Goal: Information Seeking & Learning: Compare options

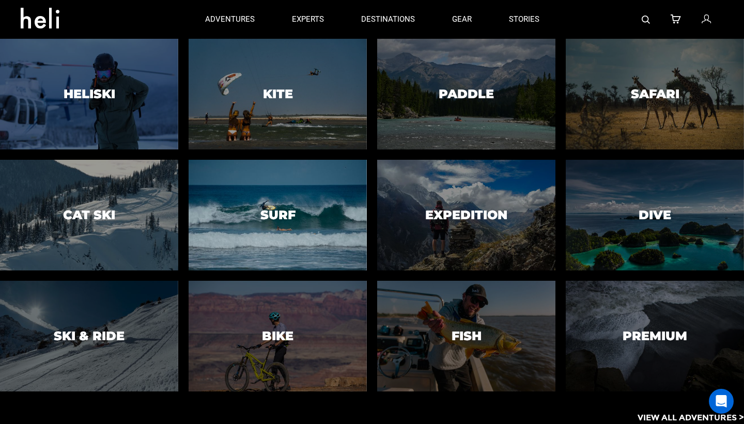
click at [257, 180] on div at bounding box center [278, 215] width 182 height 113
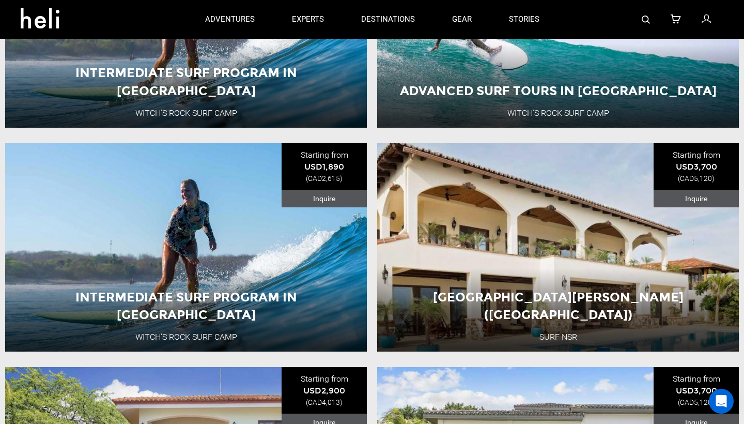
scroll to position [345, 0]
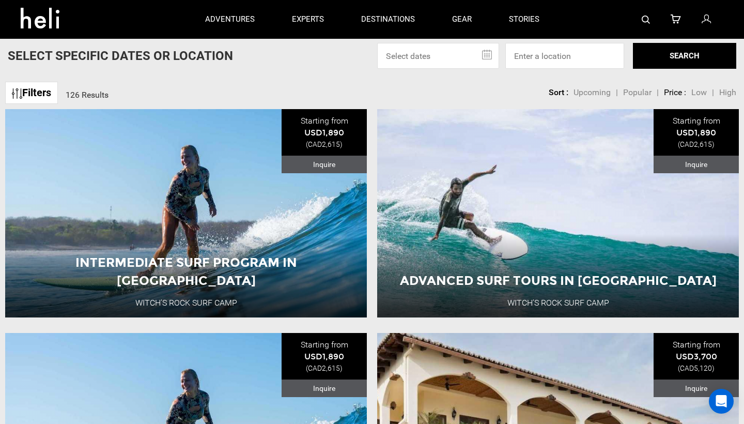
click at [28, 23] on icon at bounding box center [44, 15] width 47 height 17
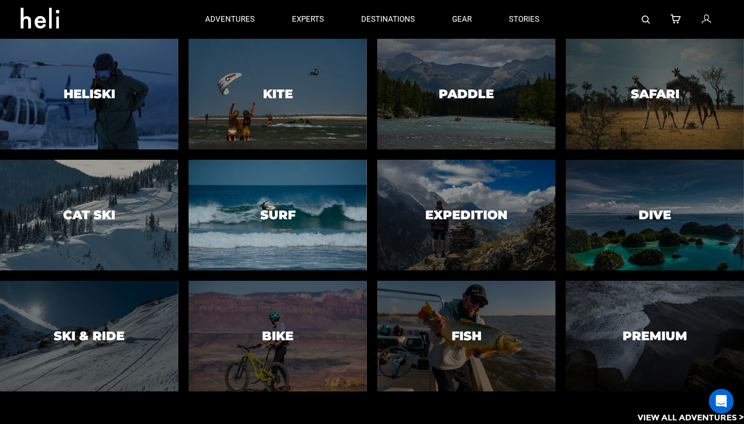
click at [309, 240] on div at bounding box center [278, 215] width 182 height 113
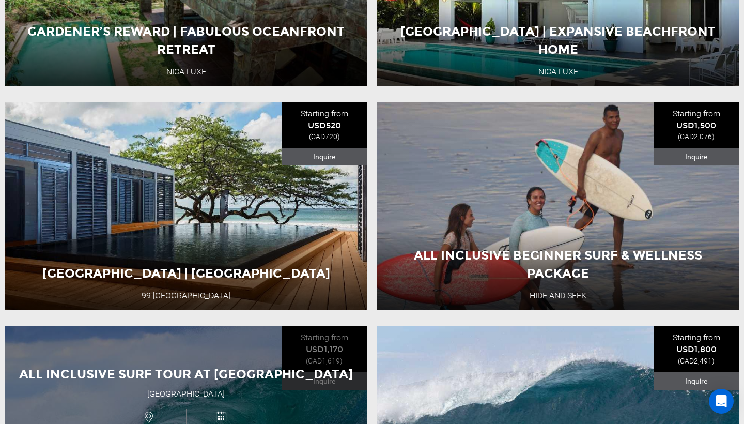
scroll to position [1494, 0]
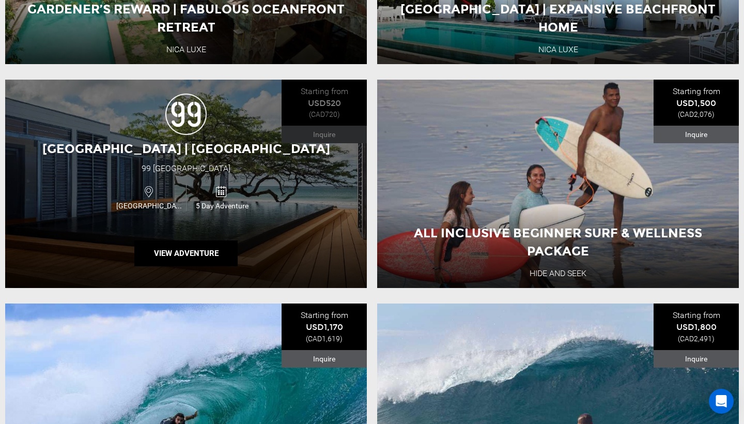
click at [272, 194] on div "Nicaragua 5 Day Adventure" at bounding box center [186, 197] width 217 height 35
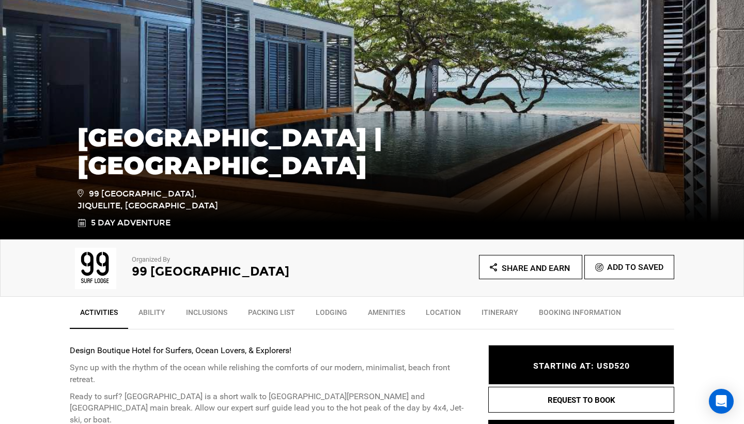
scroll to position [117, 0]
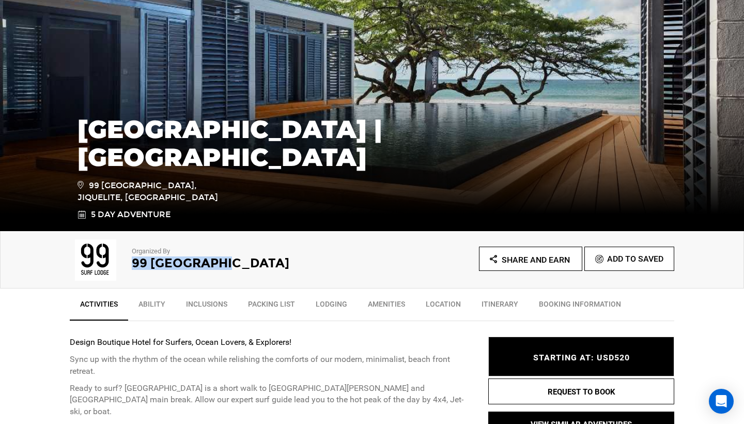
drag, startPoint x: 235, startPoint y: 262, endPoint x: 133, endPoint y: 263, distance: 101.3
click at [133, 263] on h2 "99 [GEOGRAPHIC_DATA]" at bounding box center [238, 262] width 212 height 13
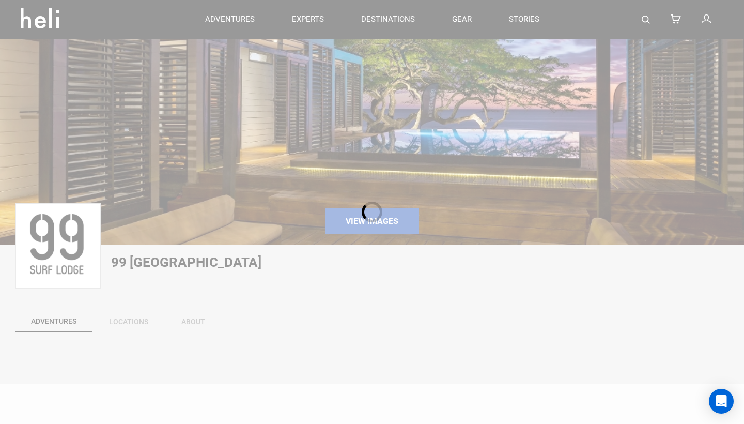
click at [300, 266] on div at bounding box center [372, 212] width 744 height 424
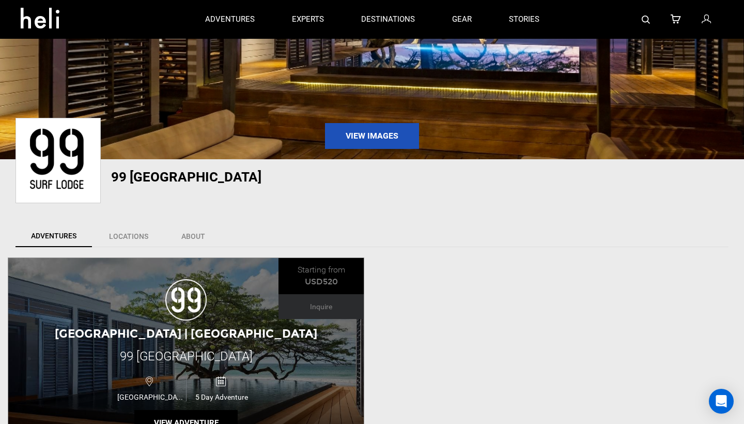
scroll to position [64, 0]
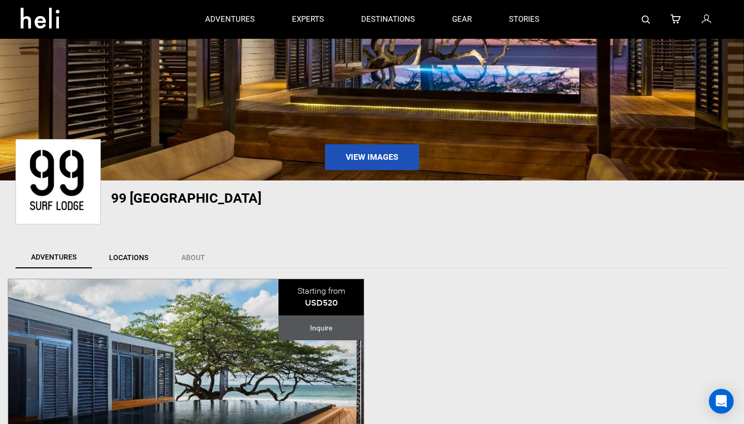
click at [133, 253] on link "Locations" at bounding box center [128, 257] width 71 height 22
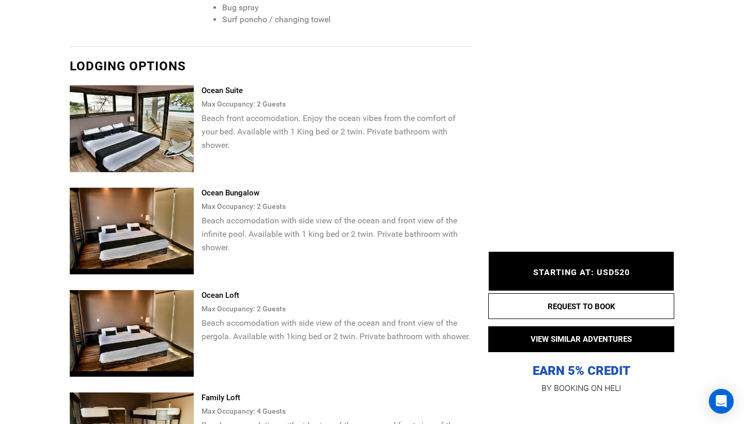
scroll to position [1872, 0]
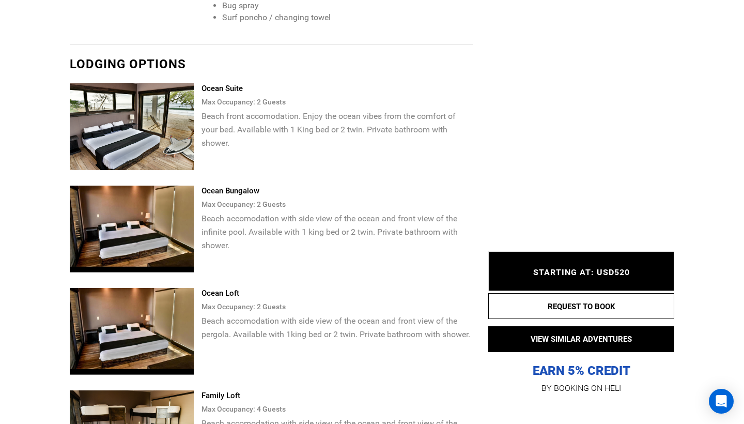
click at [129, 135] on img at bounding box center [132, 126] width 124 height 87
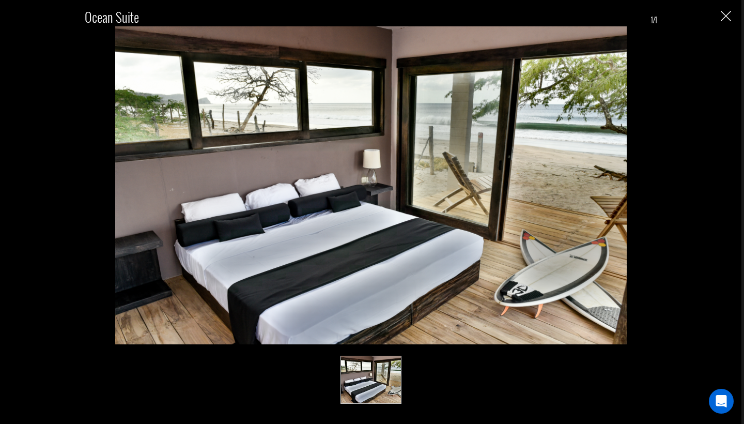
click at [728, 24] on div "Ocean Suite 1/1" at bounding box center [370, 201] width 721 height 403
click at [729, 20] on img "Close" at bounding box center [726, 16] width 10 height 10
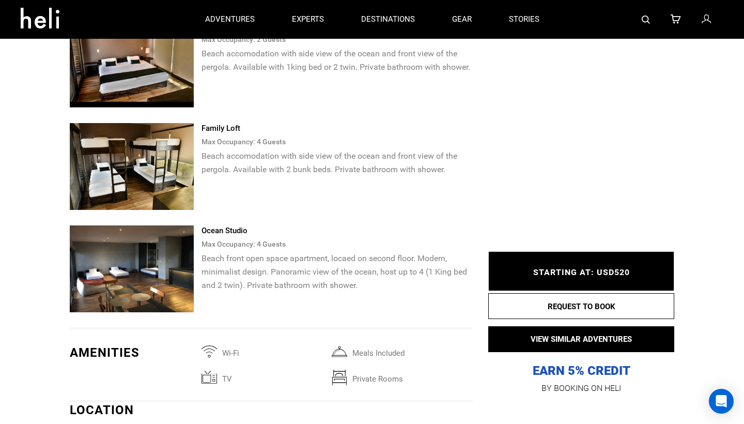
scroll to position [1900, 0]
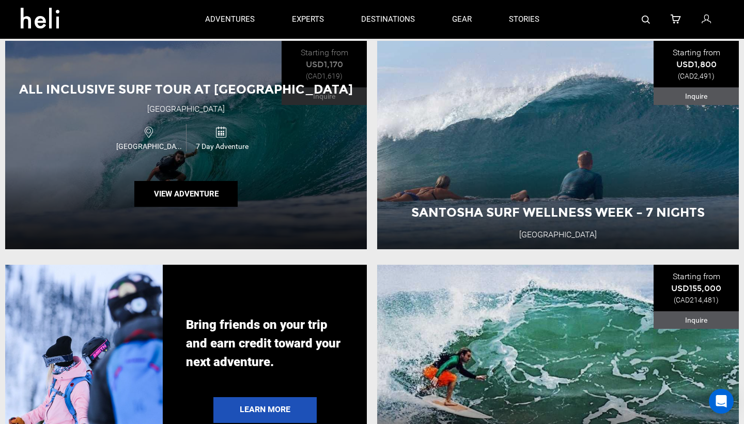
scroll to position [1741, 0]
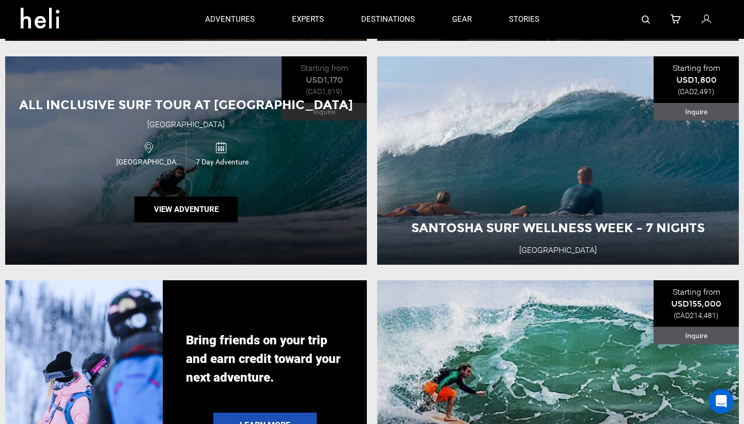
click at [146, 152] on icon at bounding box center [149, 148] width 8 height 16
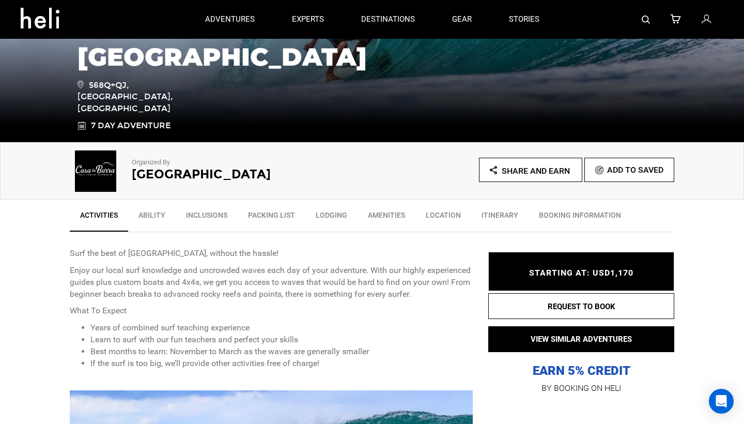
scroll to position [205, 0]
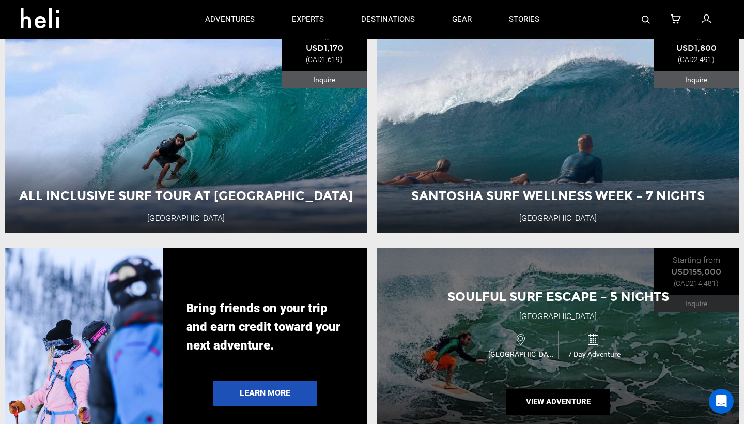
scroll to position [1772, 0]
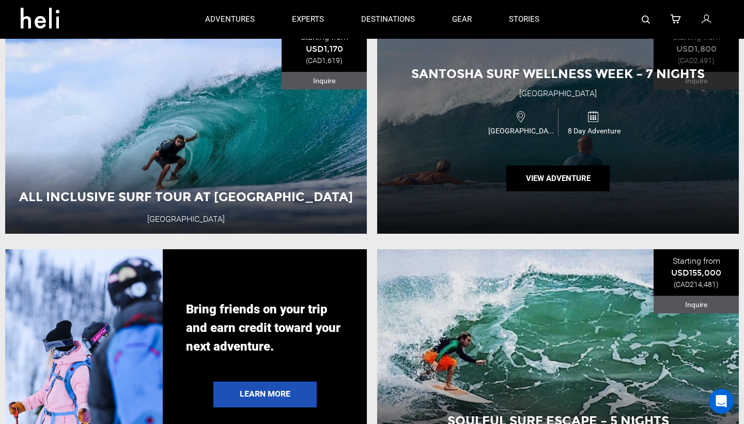
click at [520, 129] on span "[GEOGRAPHIC_DATA]" at bounding box center [522, 131] width 72 height 10
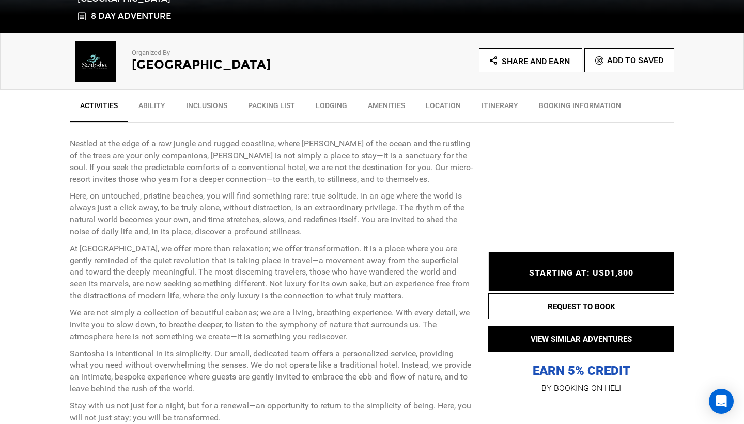
scroll to position [316, 0]
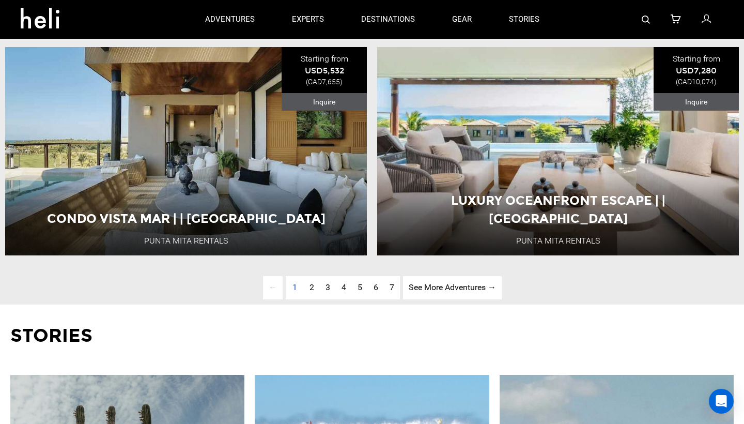
scroll to position [2645, 0]
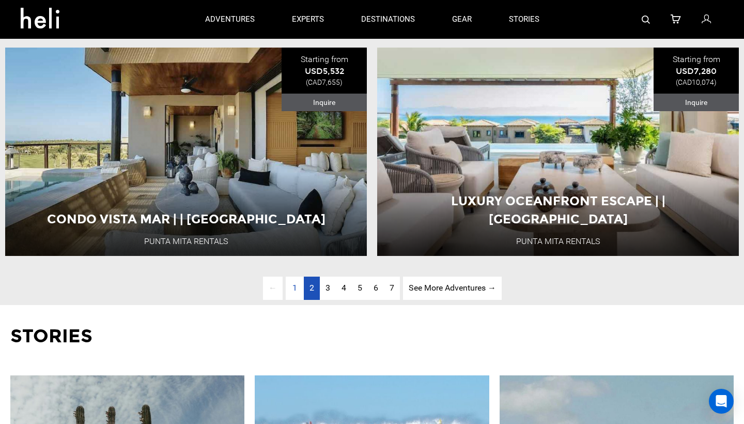
click at [311, 289] on span "2" at bounding box center [312, 288] width 5 height 10
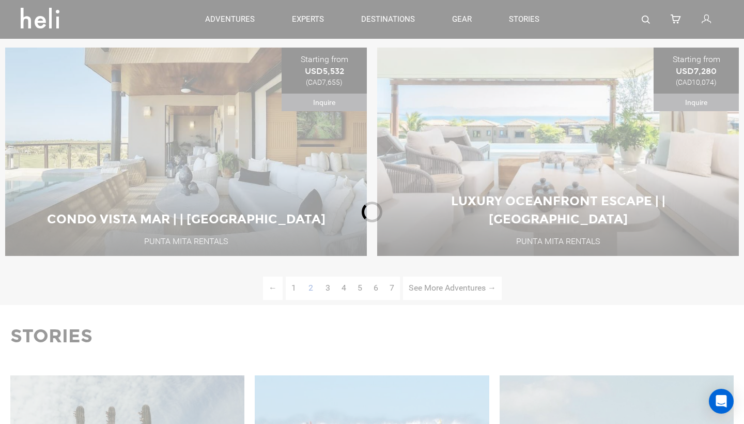
scroll to position [405, 0]
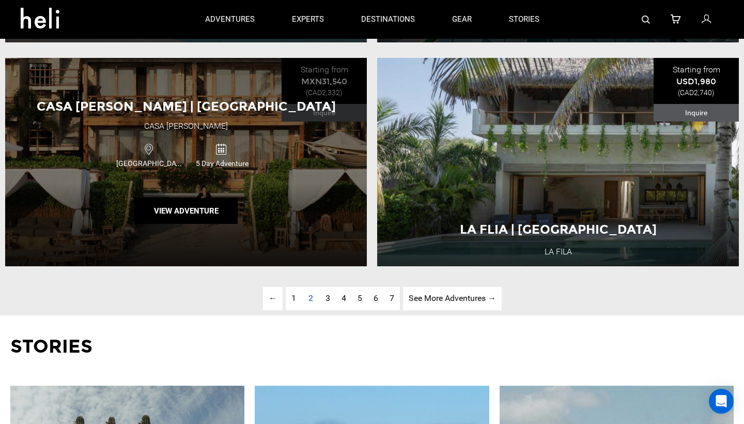
scroll to position [2621, 0]
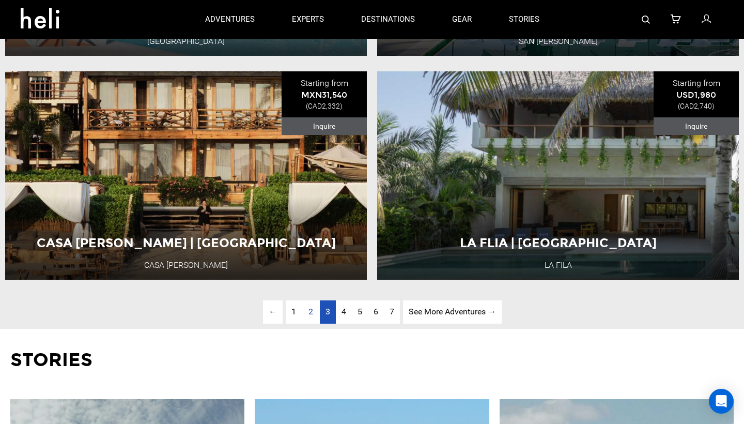
click at [328, 317] on link "page 3" at bounding box center [328, 311] width 16 height 23
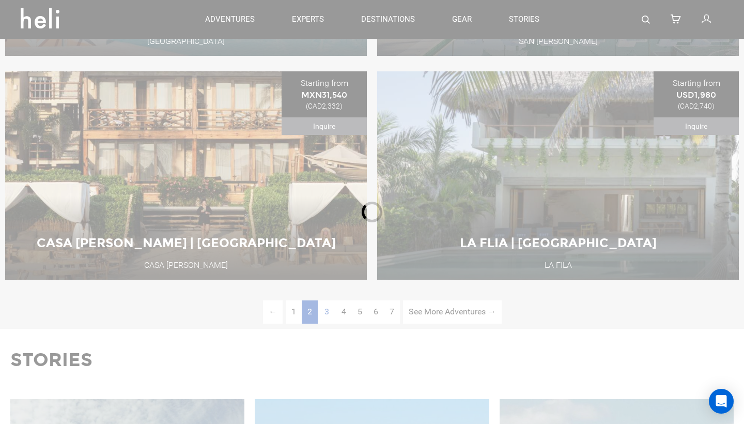
scroll to position [405, 0]
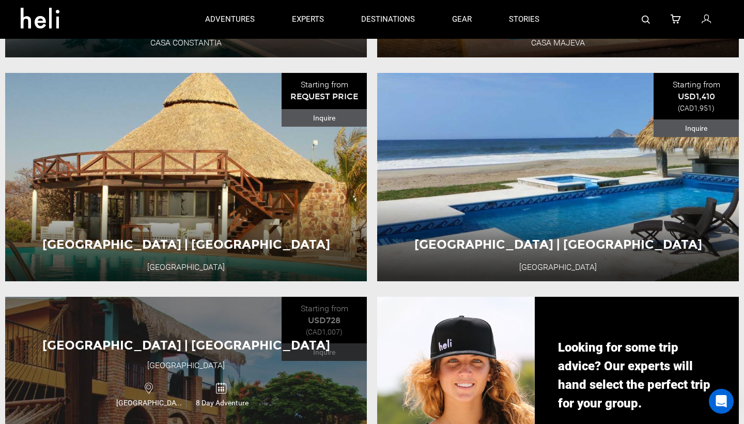
scroll to position [825, 0]
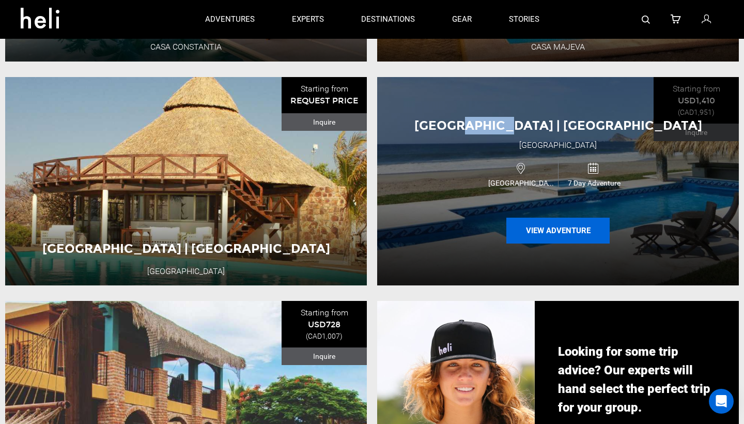
drag, startPoint x: 531, startPoint y: 228, endPoint x: 572, endPoint y: 232, distance: 41.0
click at [572, 232] on button "View Adventure" at bounding box center [557, 231] width 103 height 26
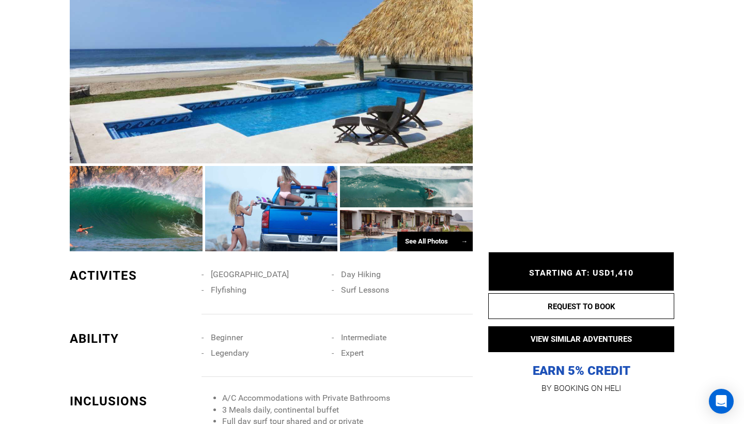
scroll to position [777, 0]
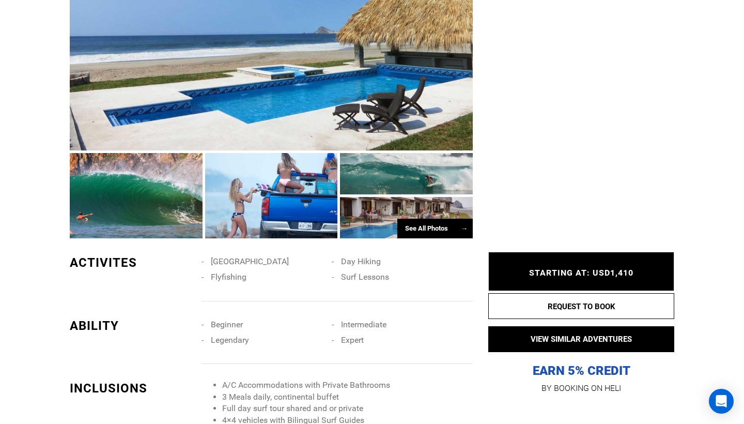
click at [255, 115] on div at bounding box center [271, 67] width 403 height 166
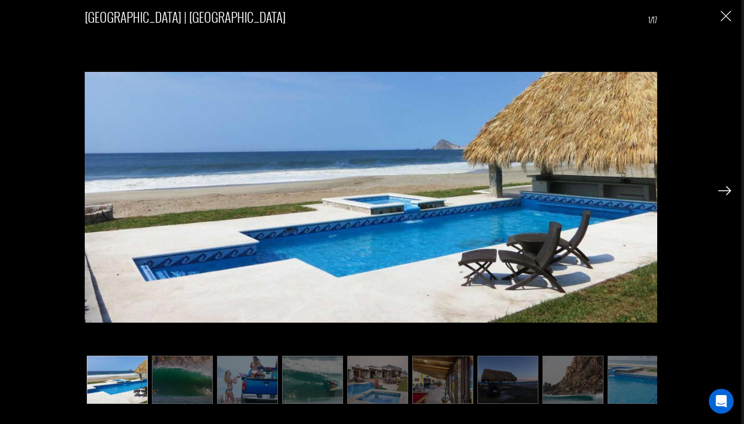
click at [724, 197] on div at bounding box center [724, 190] width 13 height 18
click at [724, 192] on img at bounding box center [724, 190] width 13 height 9
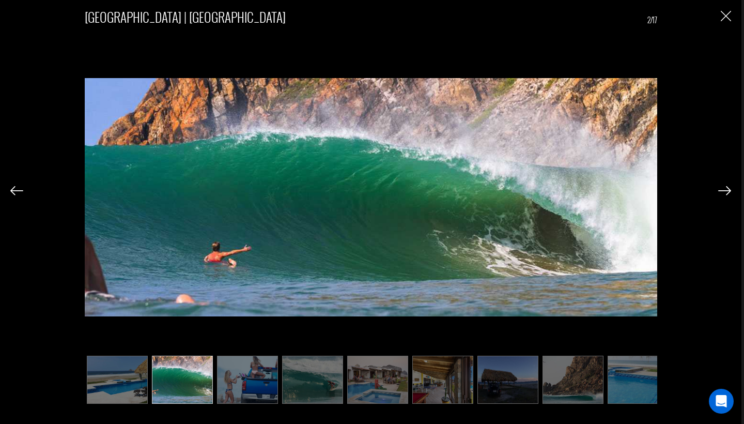
click at [724, 192] on img at bounding box center [724, 190] width 13 height 9
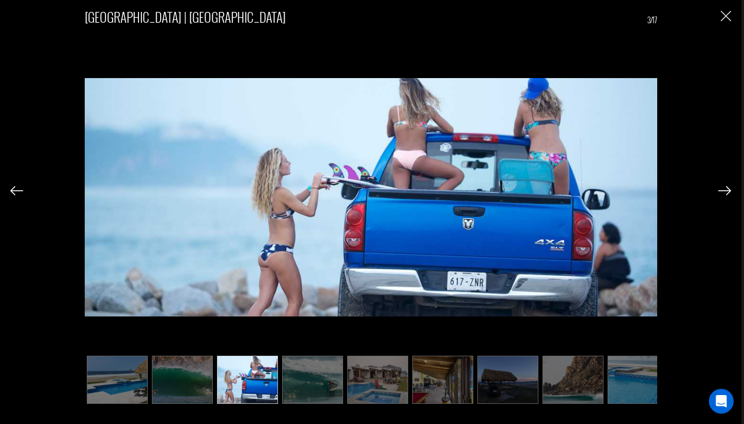
click at [726, 193] on img at bounding box center [724, 190] width 13 height 9
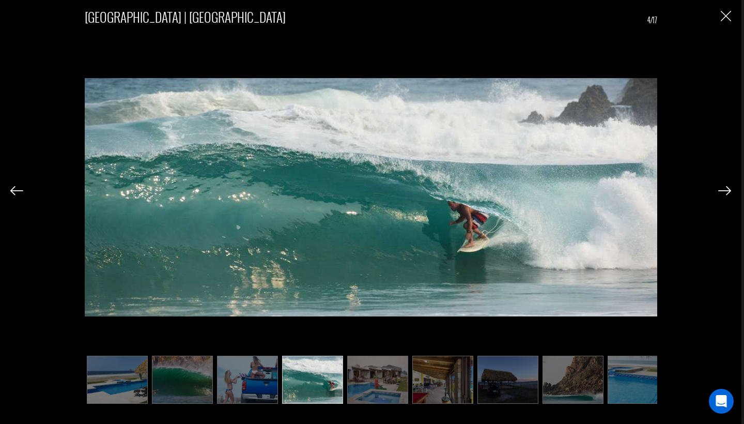
click at [728, 193] on img at bounding box center [724, 190] width 13 height 9
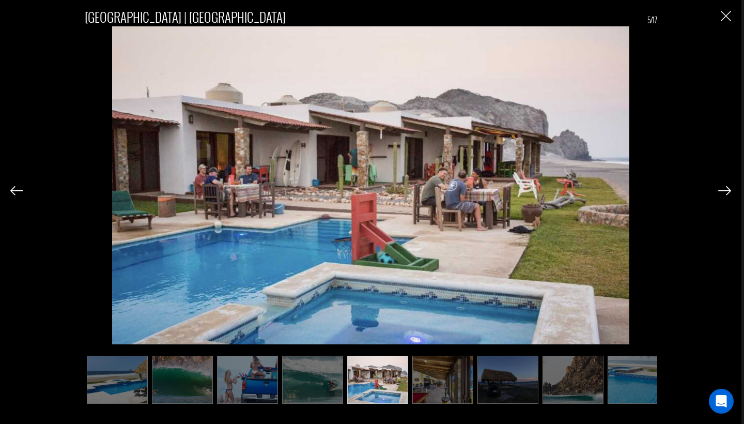
click at [728, 193] on img at bounding box center [724, 190] width 13 height 9
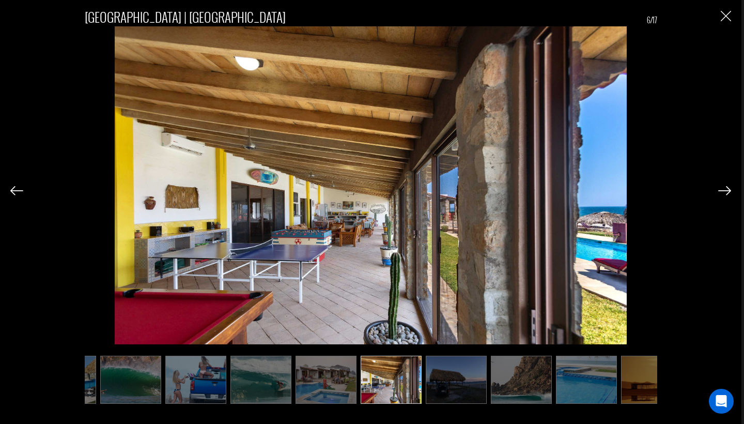
click at [728, 193] on img at bounding box center [724, 190] width 13 height 9
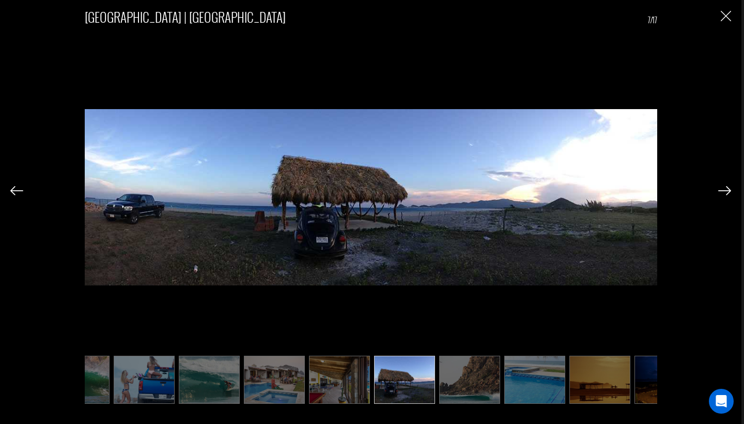
click at [728, 193] on img at bounding box center [724, 190] width 13 height 9
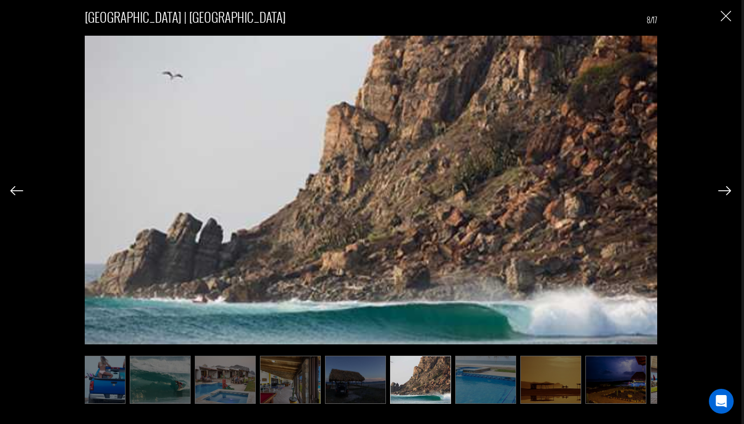
scroll to position [0, 155]
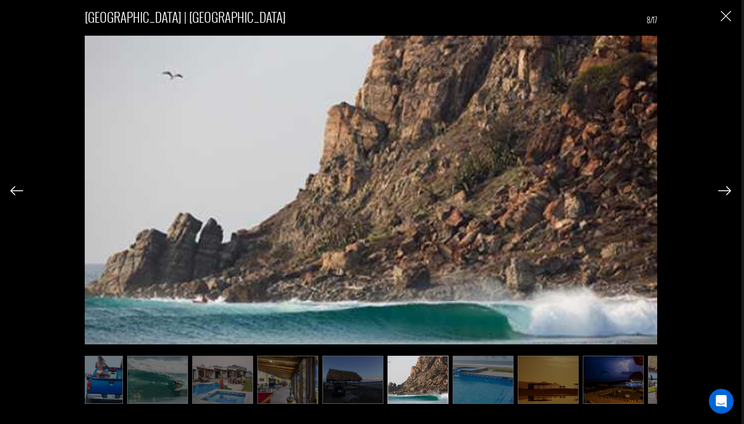
click at [727, 193] on img at bounding box center [724, 190] width 13 height 9
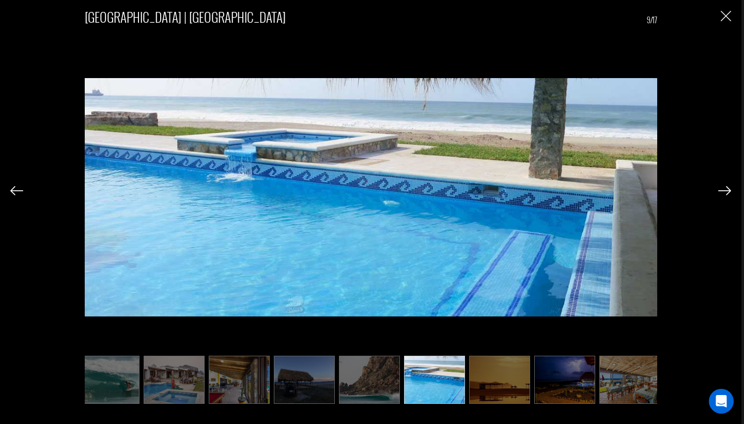
scroll to position [0, 207]
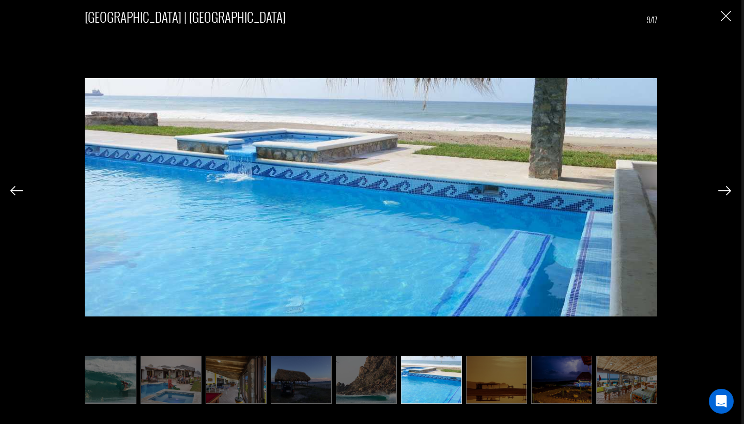
click at [14, 193] on img at bounding box center [16, 190] width 13 height 9
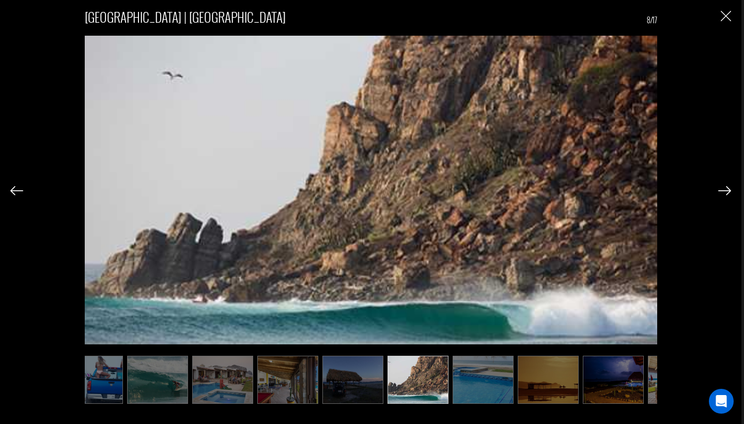
scroll to position [820, 0]
click at [720, 189] on img at bounding box center [724, 190] width 13 height 9
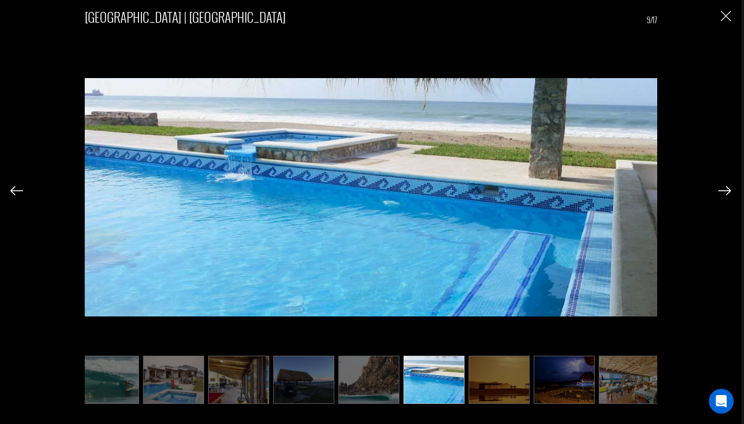
scroll to position [0, 207]
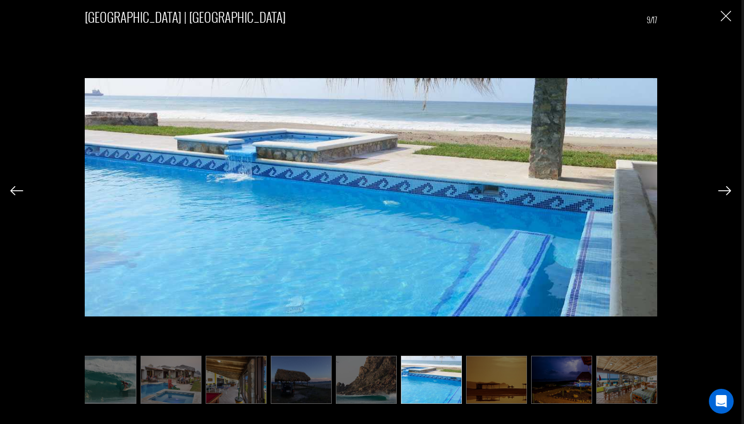
click at [720, 189] on img at bounding box center [724, 190] width 13 height 9
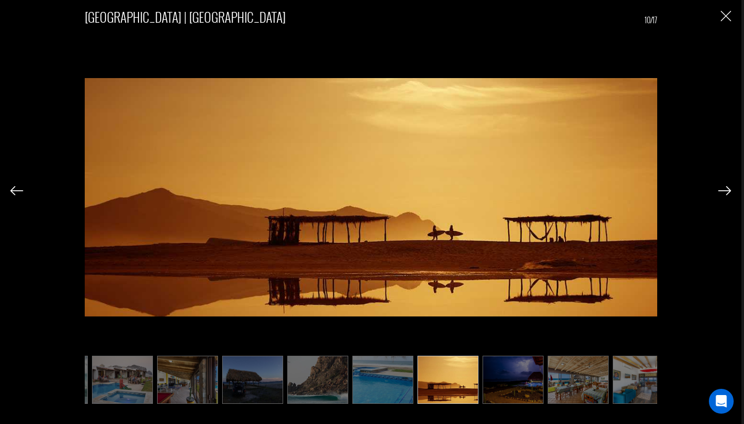
scroll to position [0, 258]
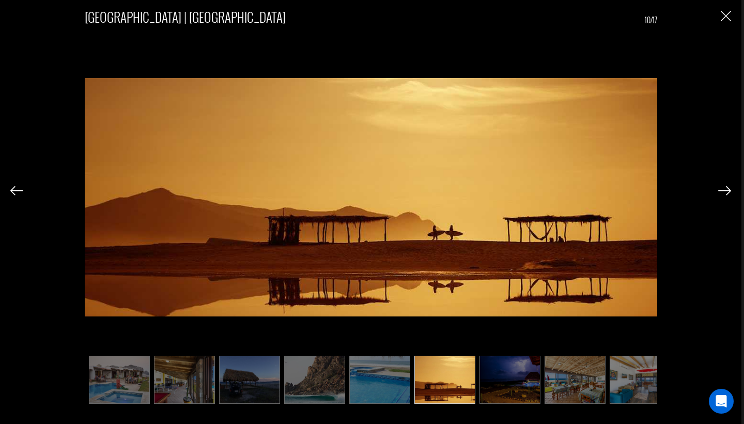
click at [719, 188] on img at bounding box center [724, 190] width 13 height 9
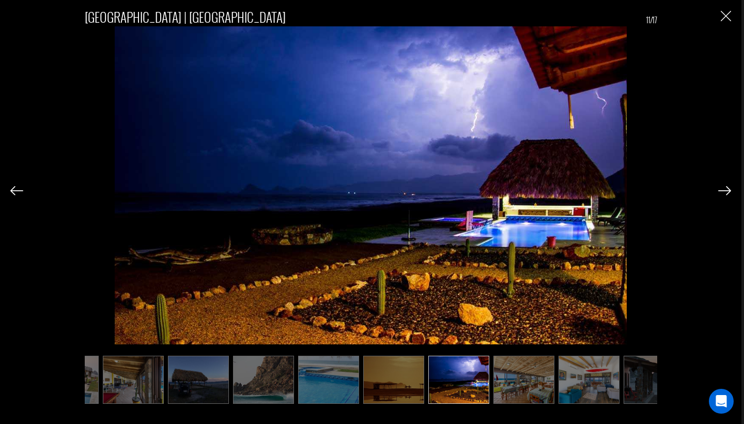
scroll to position [0, 310]
click at [17, 193] on img at bounding box center [16, 190] width 13 height 9
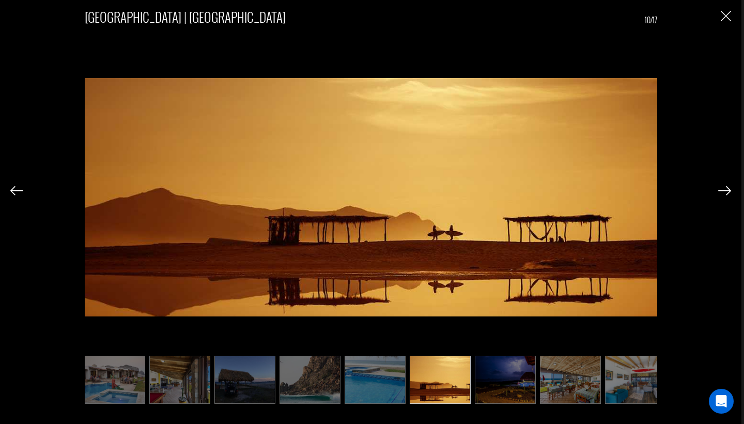
scroll to position [0, 258]
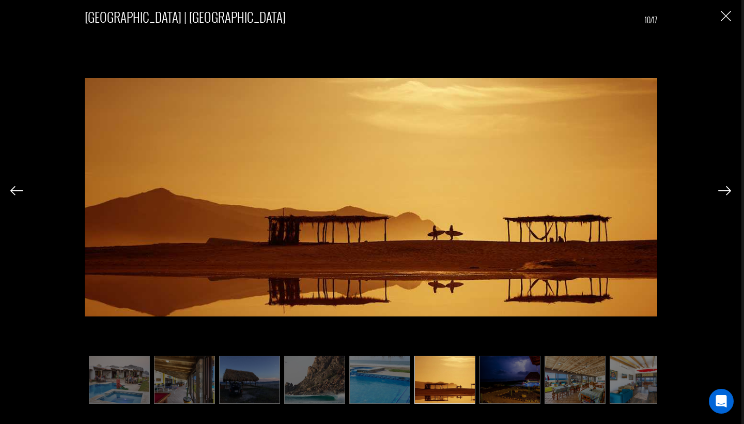
click at [727, 196] on div at bounding box center [724, 190] width 13 height 18
click at [724, 193] on img at bounding box center [724, 190] width 13 height 9
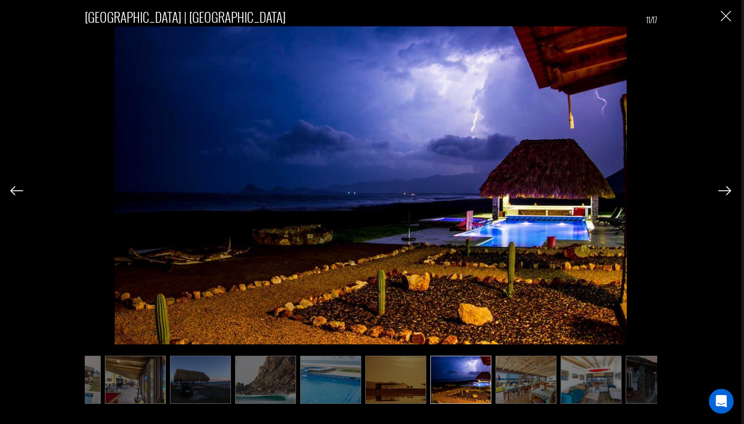
click at [724, 193] on img at bounding box center [724, 190] width 13 height 9
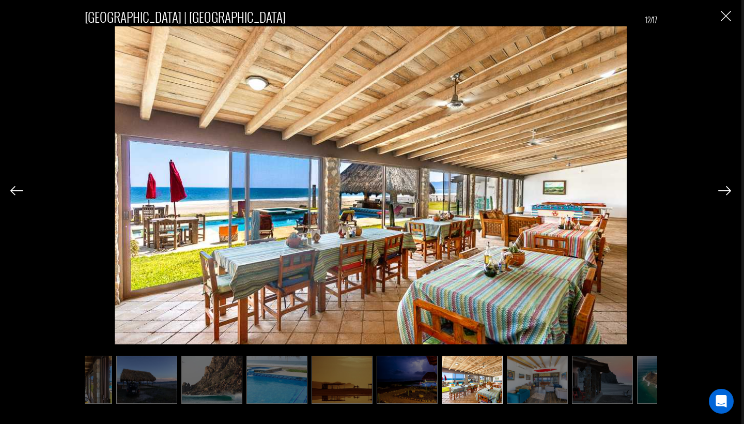
click at [724, 193] on img at bounding box center [724, 190] width 13 height 9
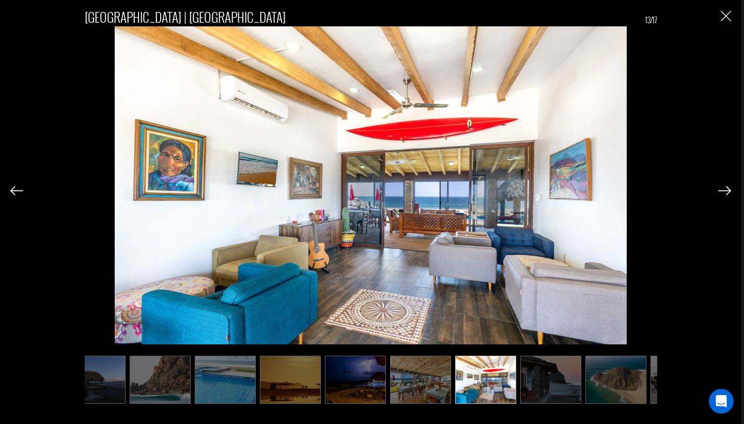
click at [724, 193] on img at bounding box center [724, 190] width 13 height 9
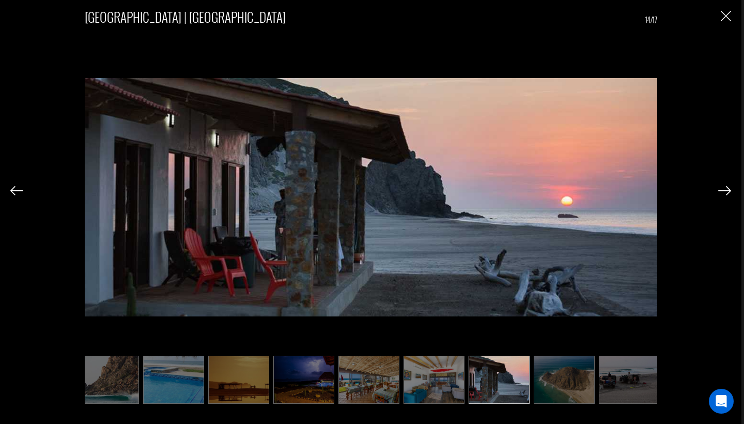
click at [724, 193] on img at bounding box center [724, 190] width 13 height 9
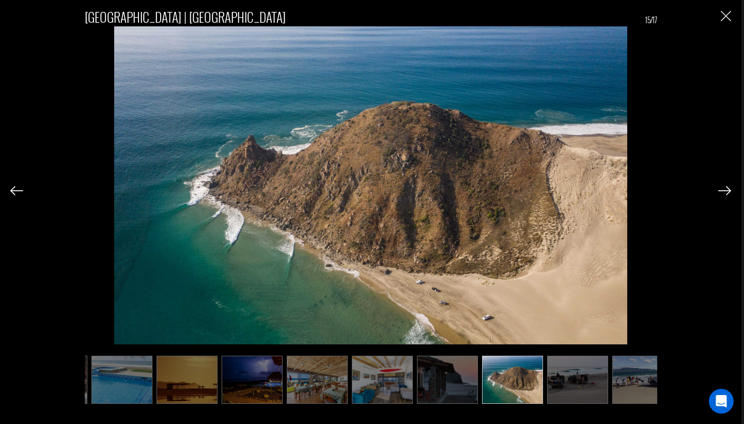
click at [721, 16] on img "Close" at bounding box center [726, 16] width 10 height 10
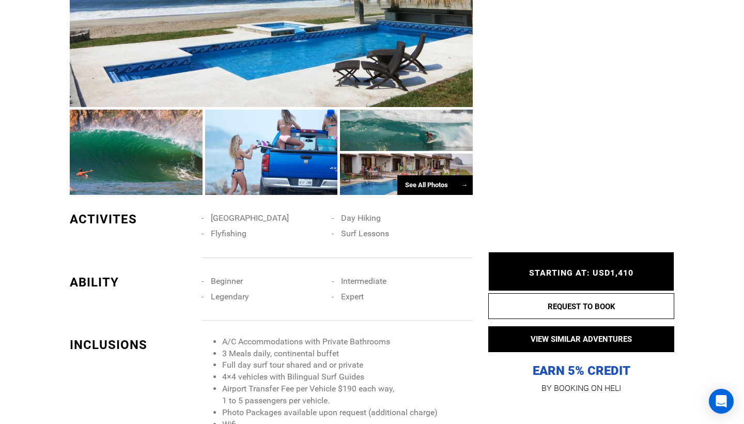
scroll to position [0, 0]
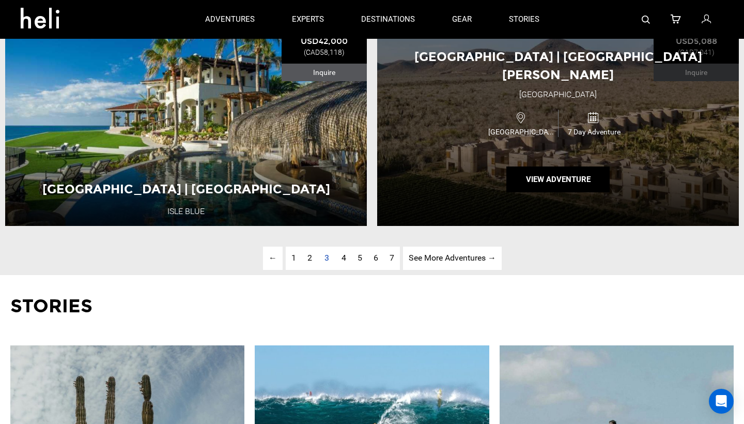
scroll to position [2671, 0]
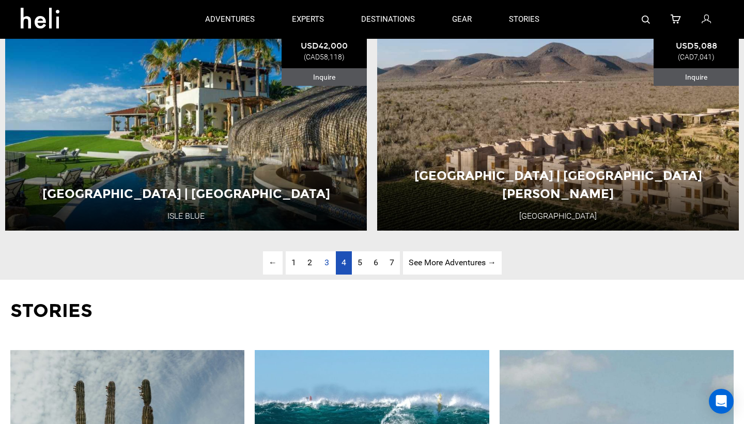
click at [344, 267] on link "page 4" at bounding box center [344, 262] width 16 height 23
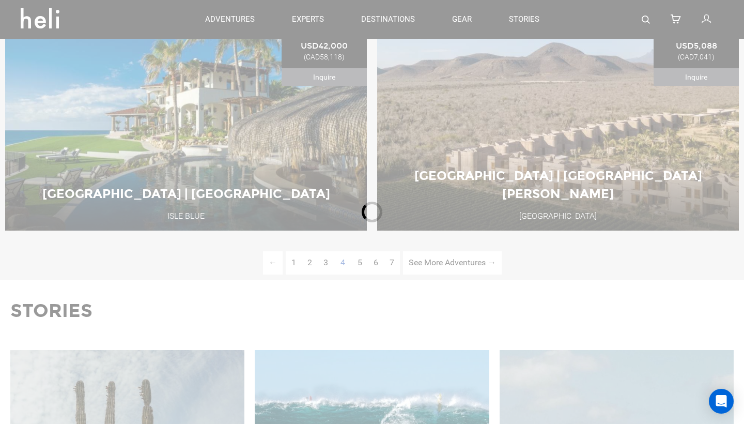
scroll to position [405, 0]
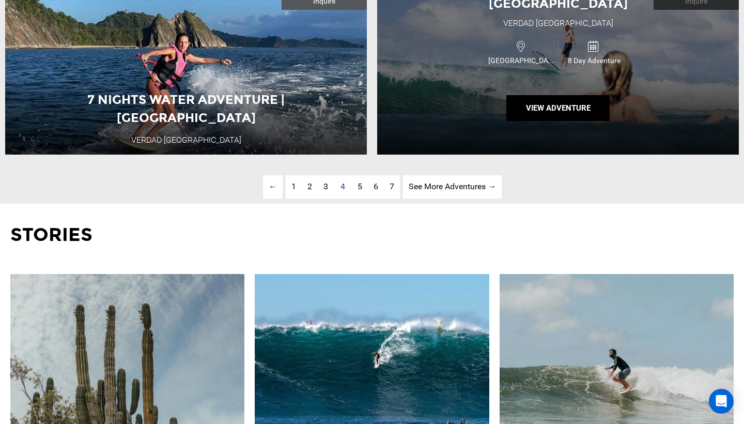
scroll to position [2845, 0]
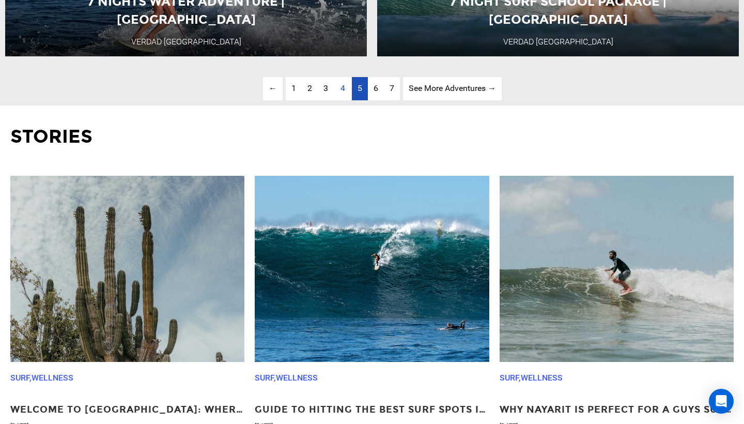
click at [353, 88] on link "page 5" at bounding box center [360, 88] width 16 height 23
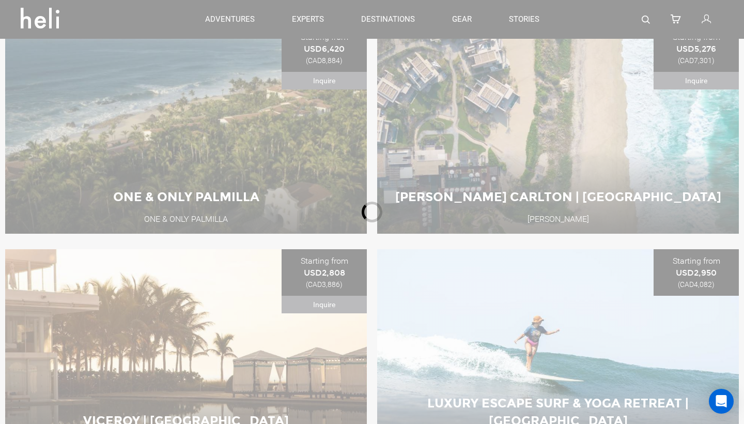
scroll to position [405, 0]
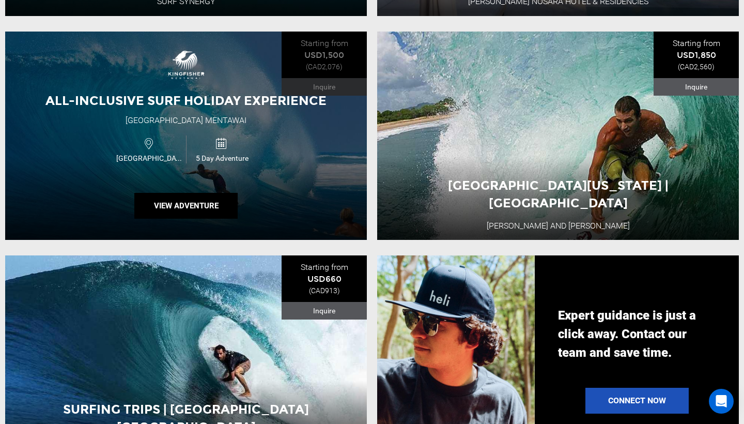
scroll to position [872, 0]
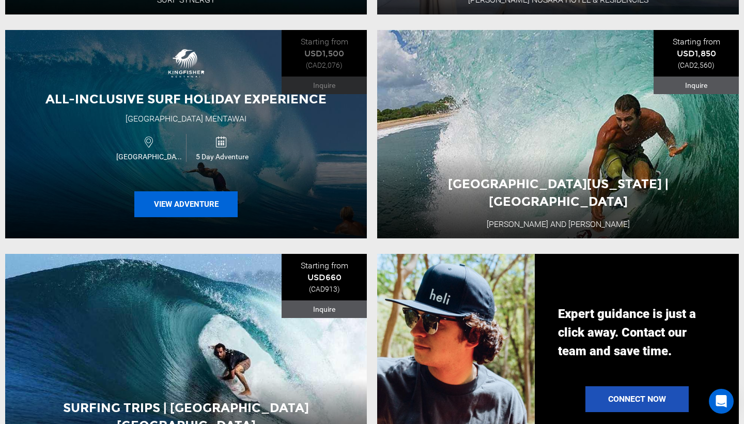
click at [209, 214] on button "View Adventure" at bounding box center [185, 204] width 103 height 26
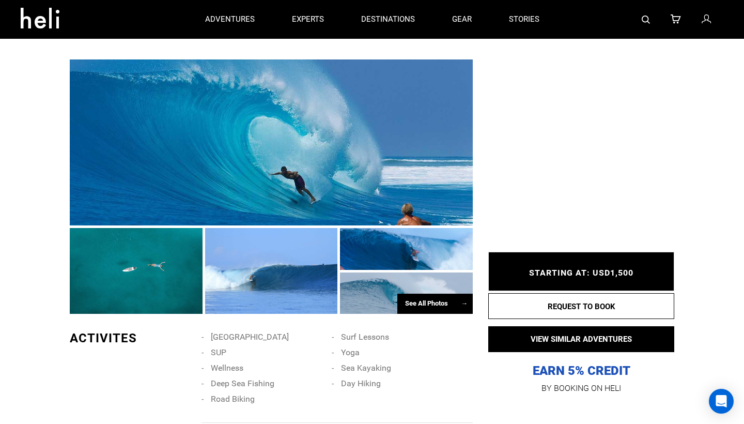
scroll to position [827, 0]
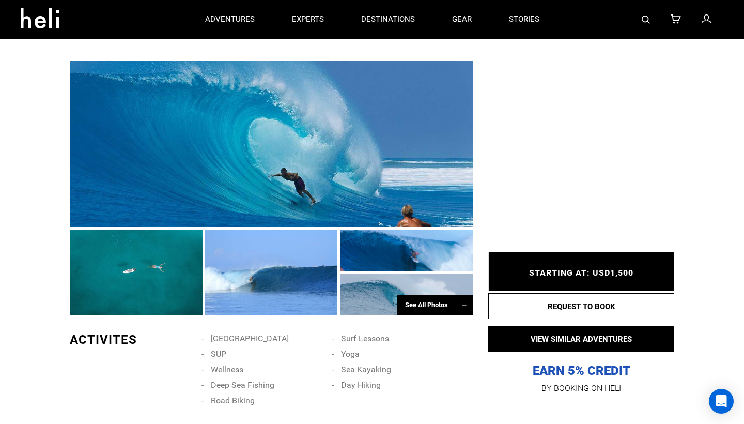
click at [172, 270] on div at bounding box center [136, 272] width 133 height 86
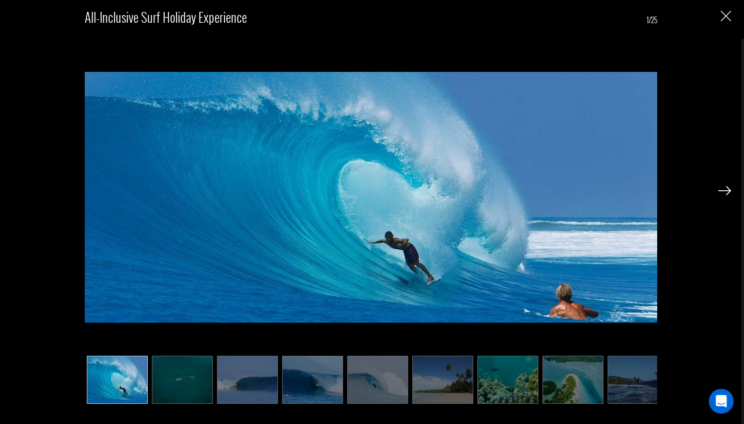
click at [202, 351] on div "All-inclusive Surf Holiday Experience 1/25" at bounding box center [371, 201] width 573 height 397
click at [199, 365] on img at bounding box center [182, 380] width 61 height 48
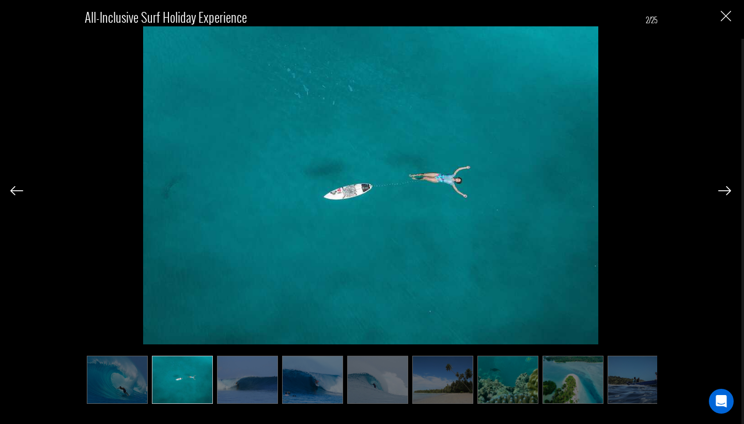
click at [252, 374] on img at bounding box center [247, 380] width 61 height 48
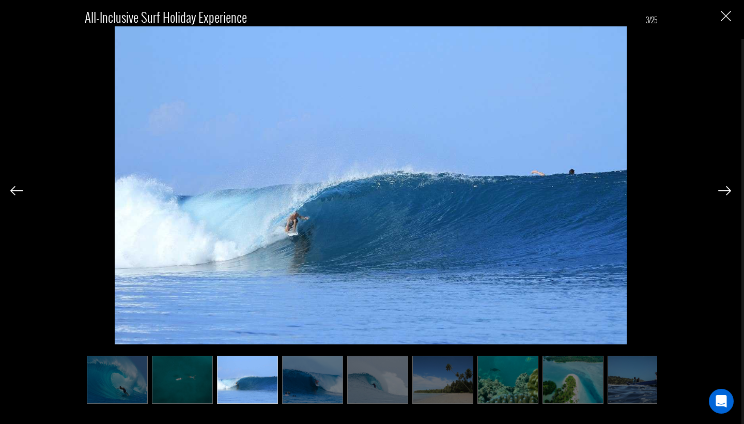
click at [288, 381] on img at bounding box center [312, 380] width 61 height 48
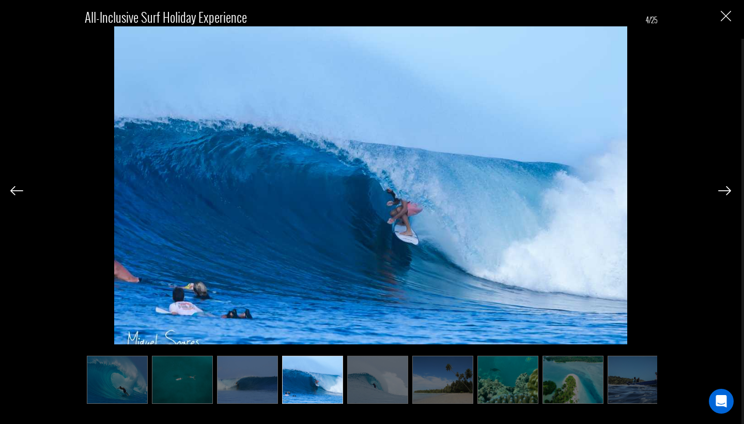
click at [335, 385] on img at bounding box center [312, 380] width 61 height 48
click at [369, 383] on img at bounding box center [377, 380] width 61 height 48
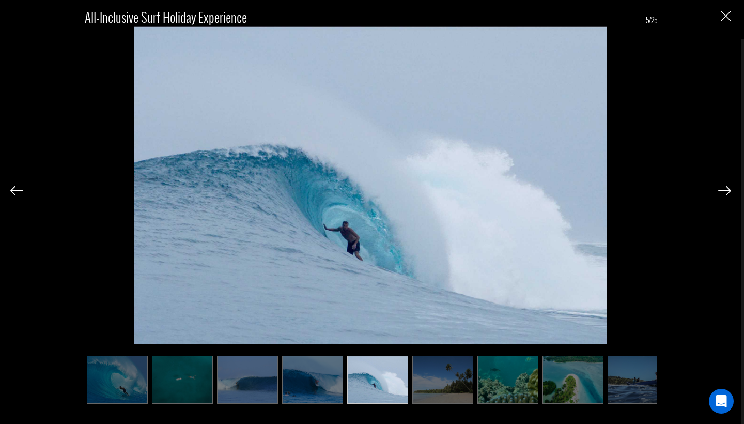
click at [435, 382] on img at bounding box center [442, 380] width 61 height 48
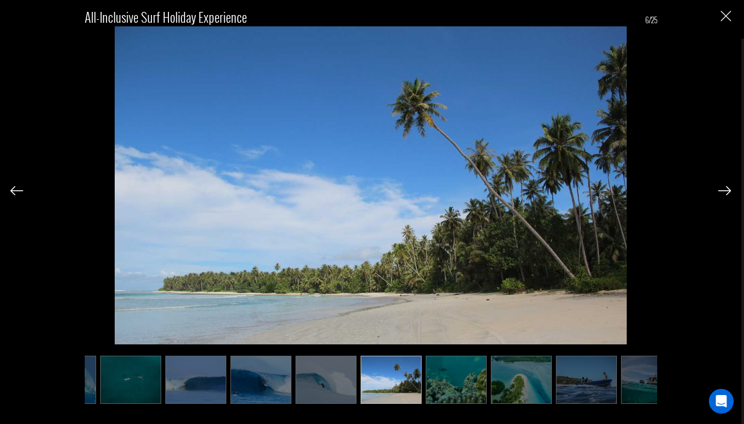
click at [476, 389] on img at bounding box center [456, 380] width 61 height 48
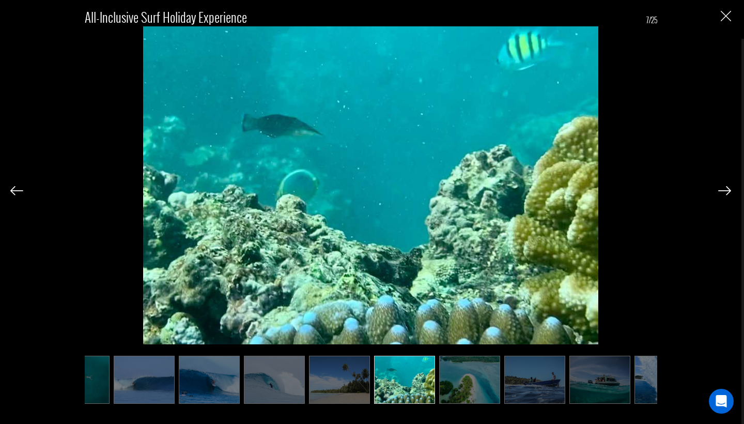
click at [486, 389] on img at bounding box center [469, 380] width 61 height 48
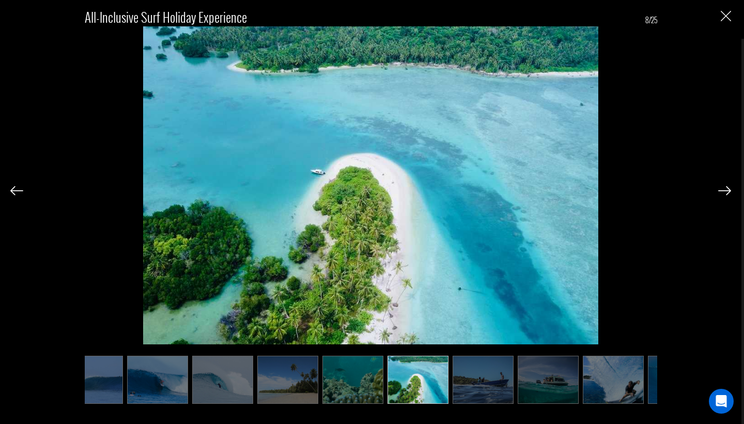
click at [498, 389] on img at bounding box center [483, 380] width 61 height 48
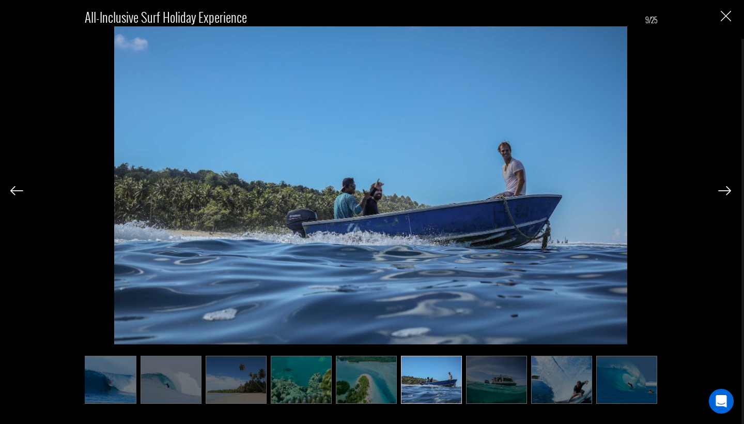
click at [503, 390] on img at bounding box center [496, 380] width 61 height 48
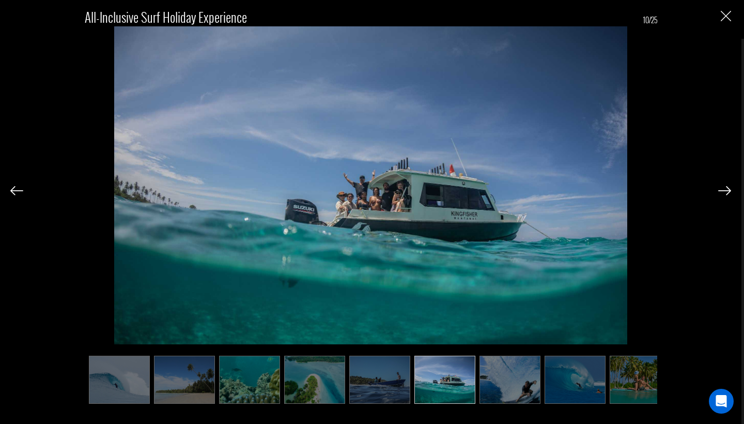
click at [512, 388] on img at bounding box center [510, 380] width 61 height 48
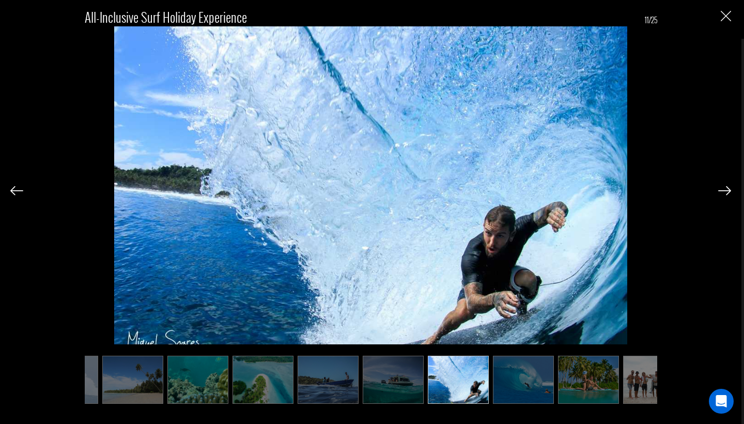
click at [526, 390] on img at bounding box center [523, 380] width 61 height 48
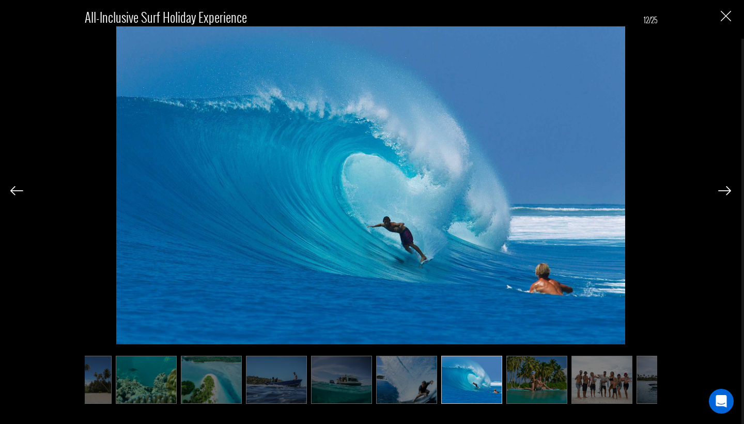
click at [530, 390] on img at bounding box center [536, 380] width 61 height 48
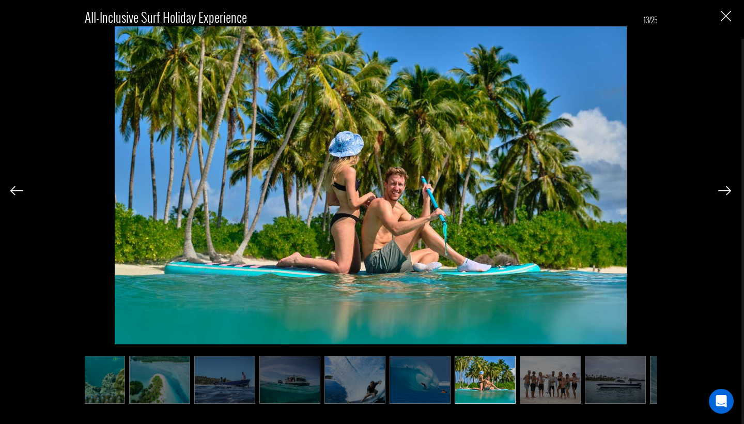
click at [561, 389] on img at bounding box center [550, 380] width 61 height 48
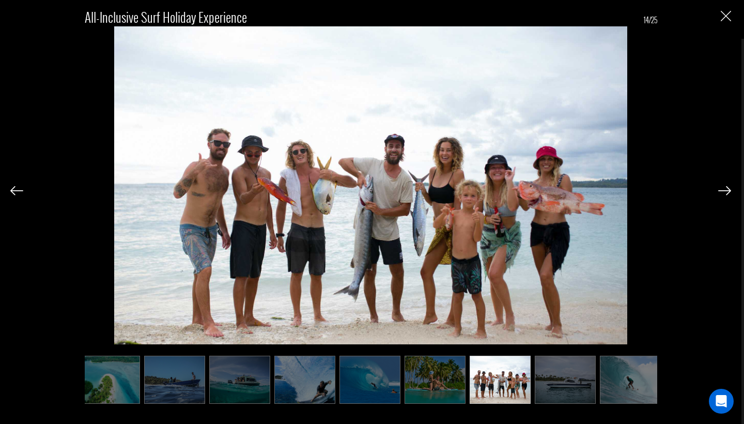
scroll to position [0, 465]
click at [554, 373] on img at bounding box center [563, 380] width 61 height 48
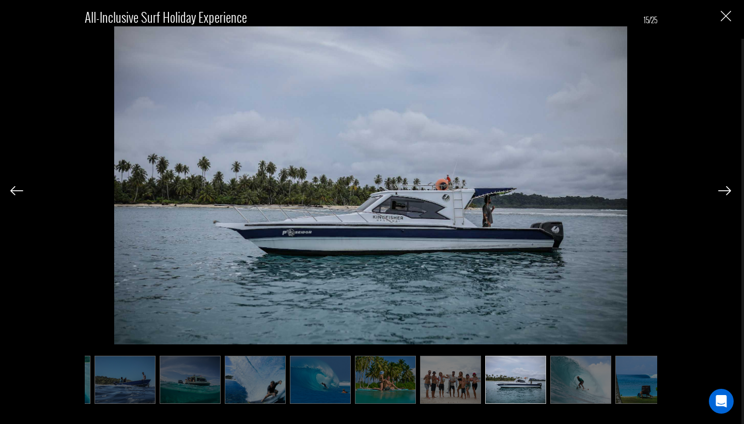
scroll to position [0, 517]
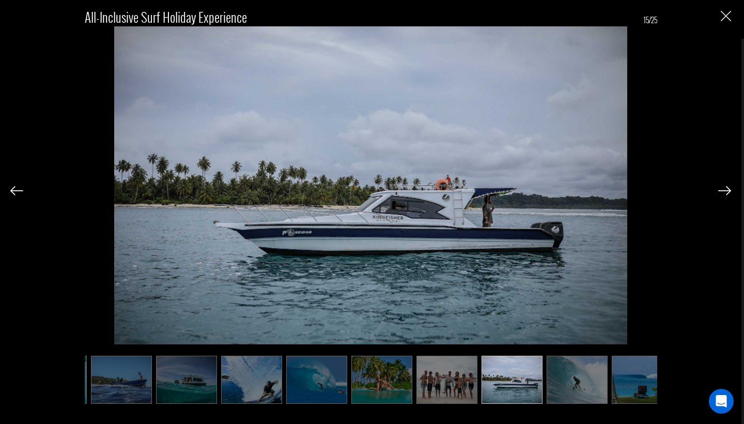
click at [582, 377] on img at bounding box center [577, 380] width 61 height 48
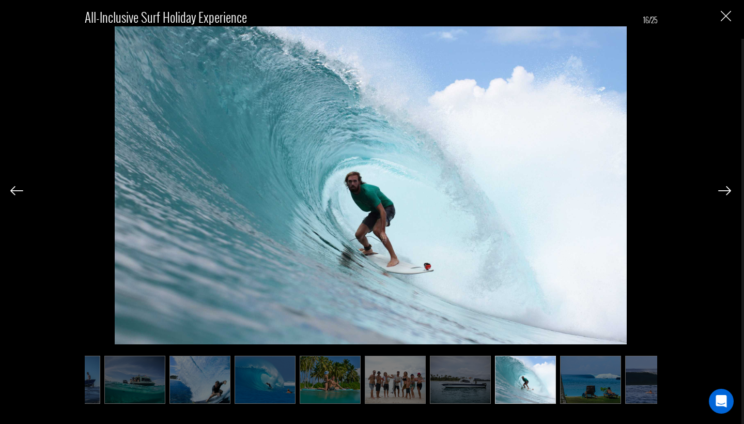
click at [599, 377] on img at bounding box center [590, 380] width 61 height 48
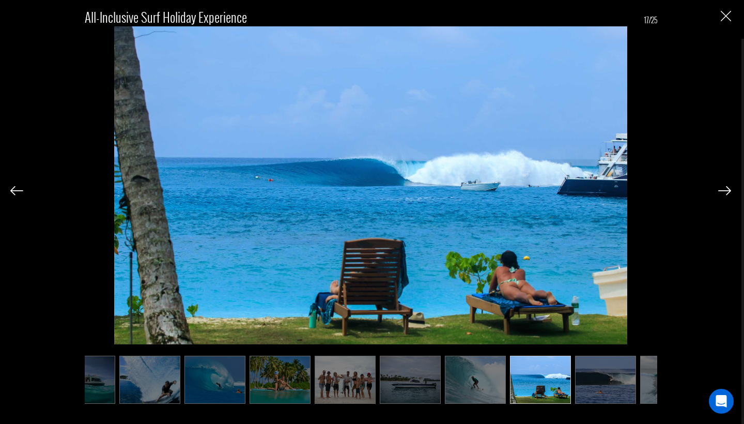
scroll to position [0, 620]
click at [600, 362] on img at bounding box center [604, 380] width 61 height 48
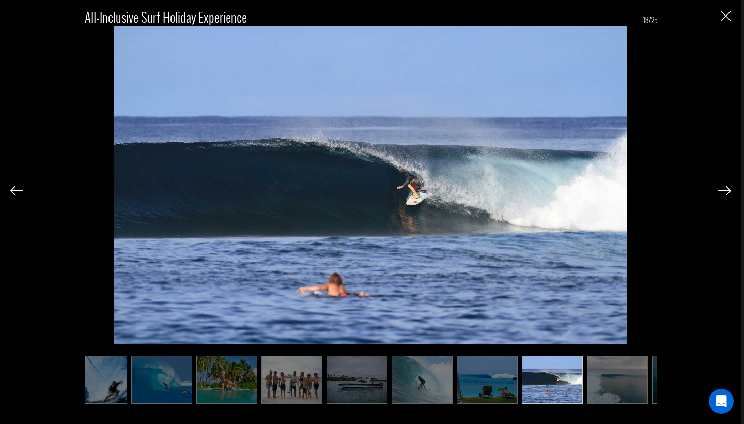
scroll to position [916, 0]
click at [622, 398] on img at bounding box center [617, 380] width 61 height 48
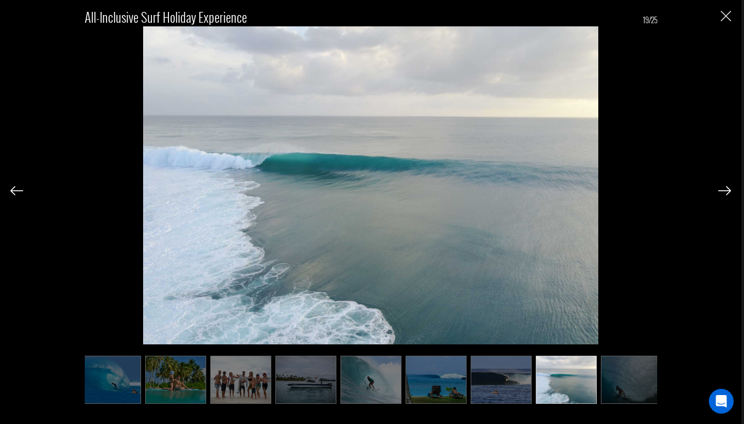
scroll to position [0, 723]
click at [632, 366] on img at bounding box center [630, 380] width 61 height 48
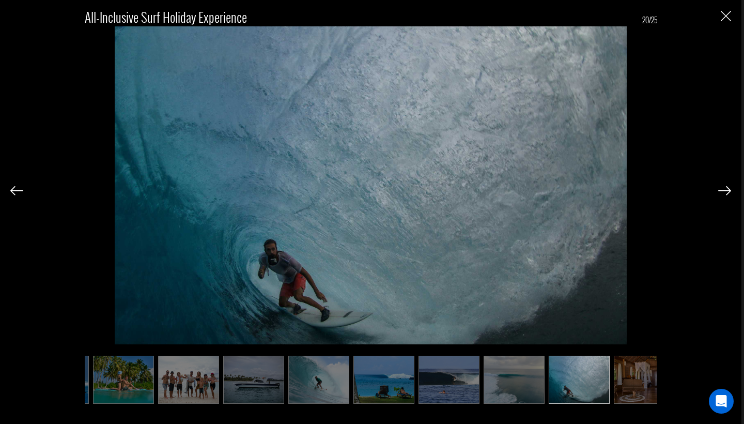
click at [632, 366] on img at bounding box center [644, 380] width 61 height 48
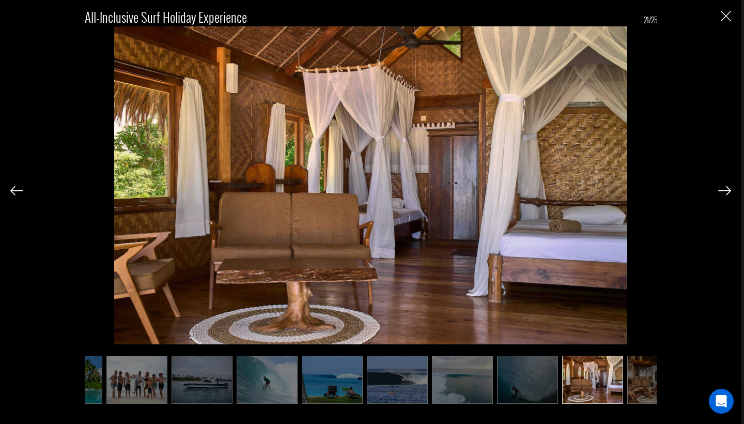
click at [634, 366] on img at bounding box center [657, 380] width 61 height 48
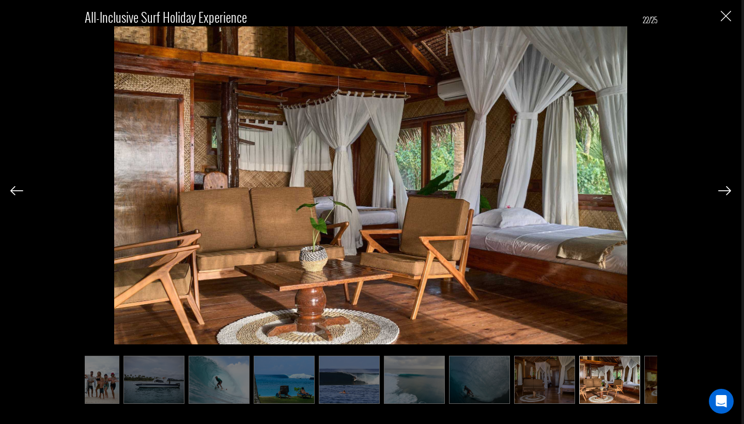
click at [634, 366] on img at bounding box center [609, 380] width 61 height 48
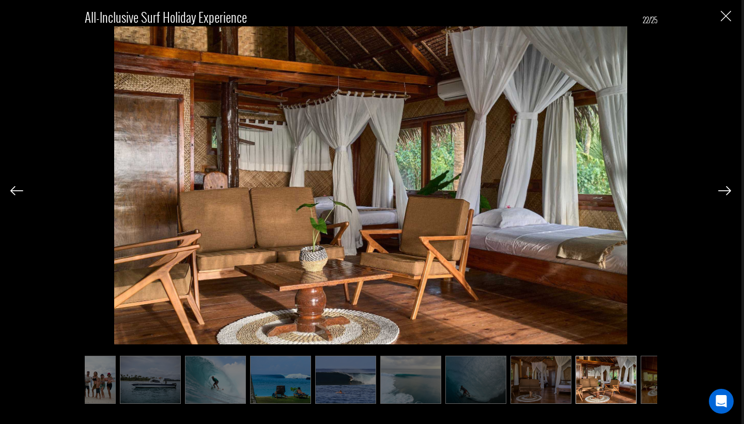
click at [634, 366] on img at bounding box center [606, 380] width 61 height 48
click at [724, 23] on div "All-inclusive Surf Holiday Experience 22/25" at bounding box center [370, 201] width 721 height 403
click at [720, 16] on div "All-inclusive Surf Holiday Experience 22/25" at bounding box center [370, 201] width 721 height 403
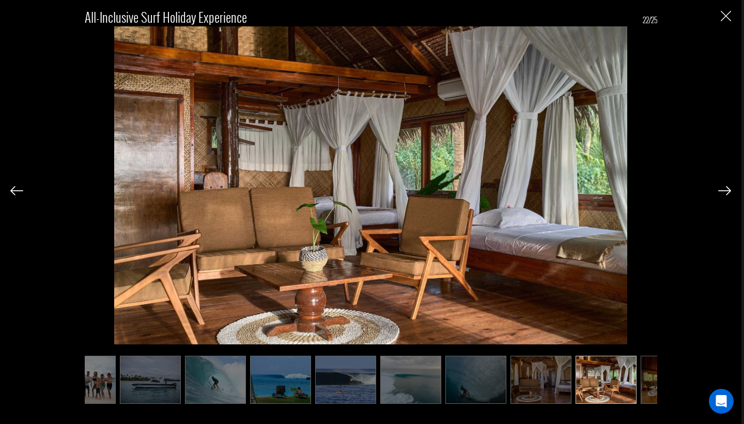
click at [736, 17] on div "All-inclusive Surf Holiday Experience 22/25" at bounding box center [371, 212] width 742 height 424
click at [728, 18] on img "Close" at bounding box center [726, 16] width 10 height 10
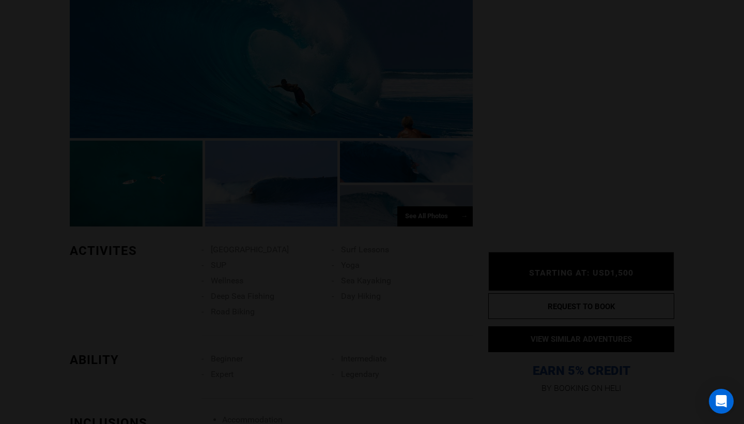
scroll to position [0, 0]
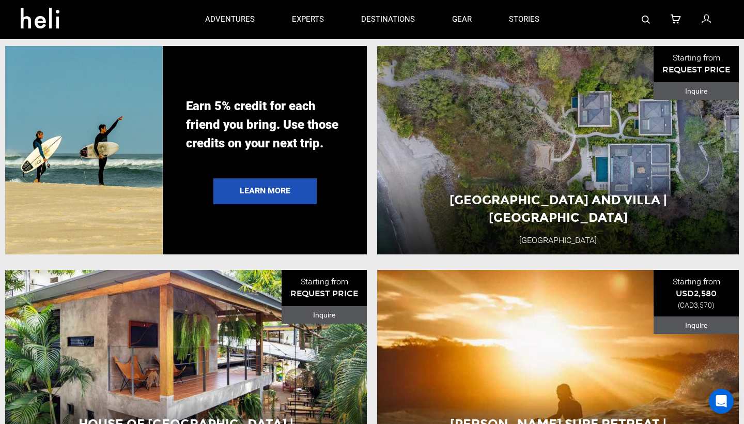
scroll to position [1932, 0]
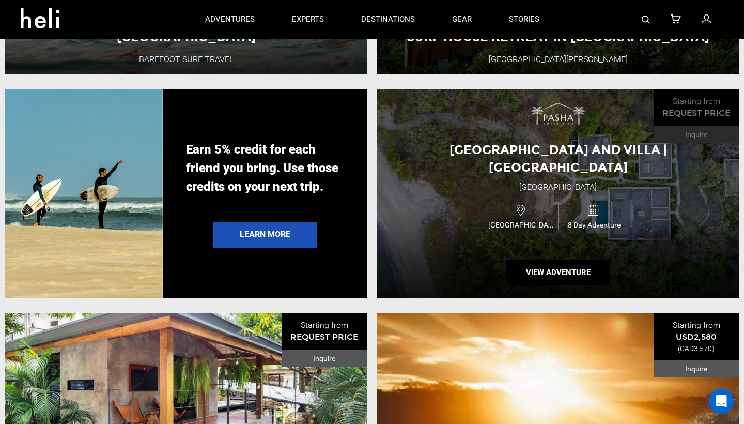
click at [544, 284] on div "[GEOGRAPHIC_DATA] and Villa | [GEOGRAPHIC_DATA] [GEOGRAPHIC_DATA] Estate [GEOGR…" at bounding box center [558, 193] width 362 height 208
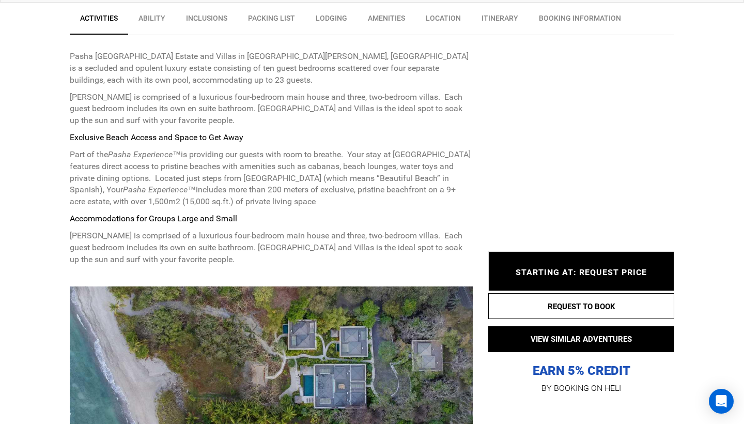
scroll to position [405, 0]
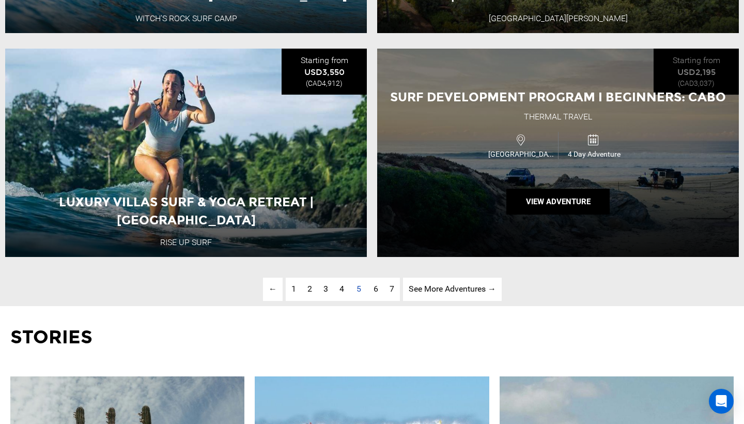
scroll to position [2645, 0]
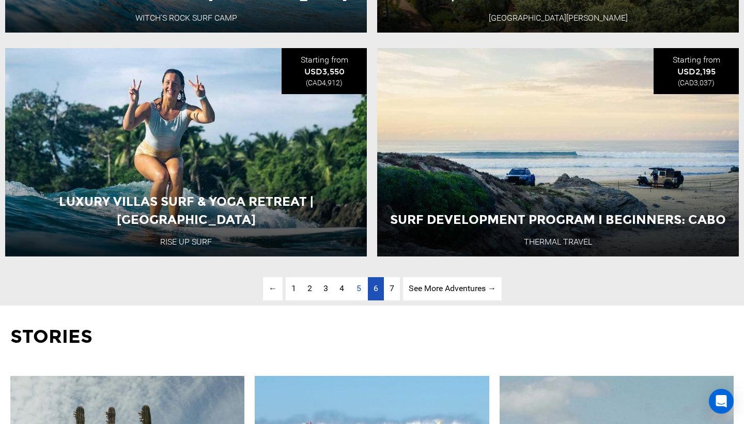
click at [371, 287] on link "page 6" at bounding box center [376, 288] width 16 height 23
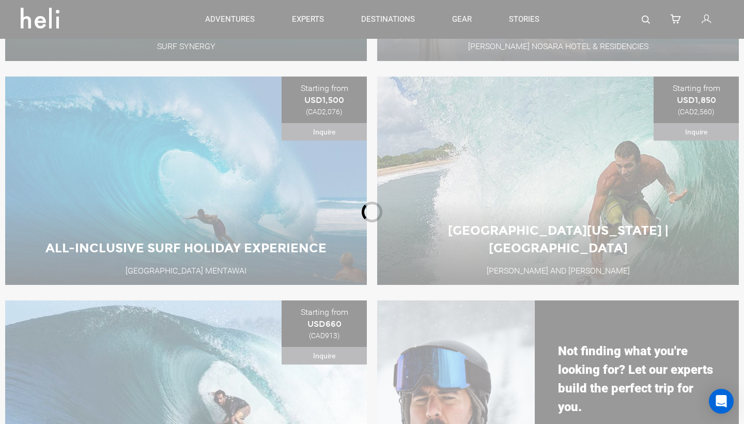
scroll to position [405, 0]
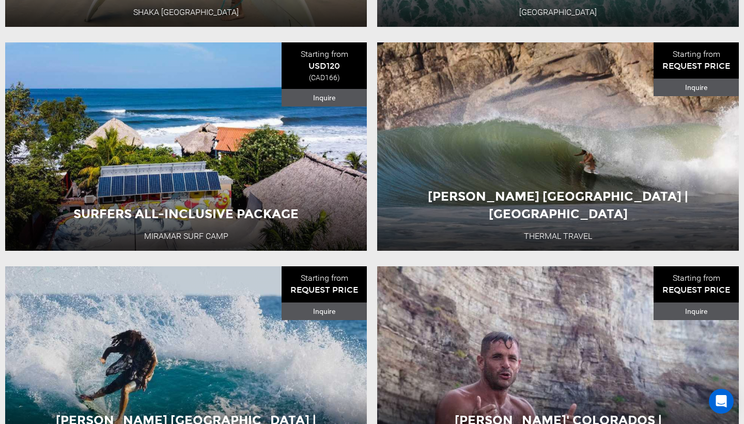
scroll to position [639, 0]
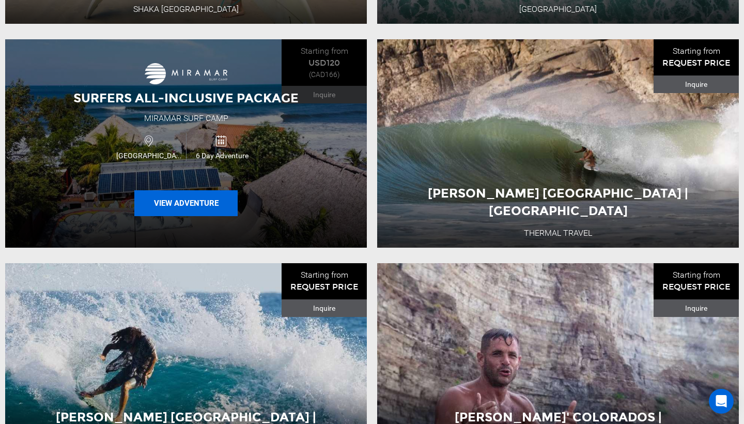
click at [218, 197] on button "View Adventure" at bounding box center [185, 203] width 103 height 26
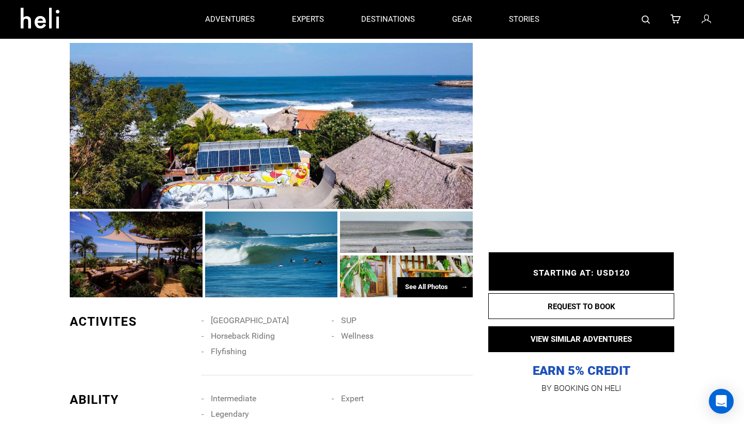
scroll to position [378, 0]
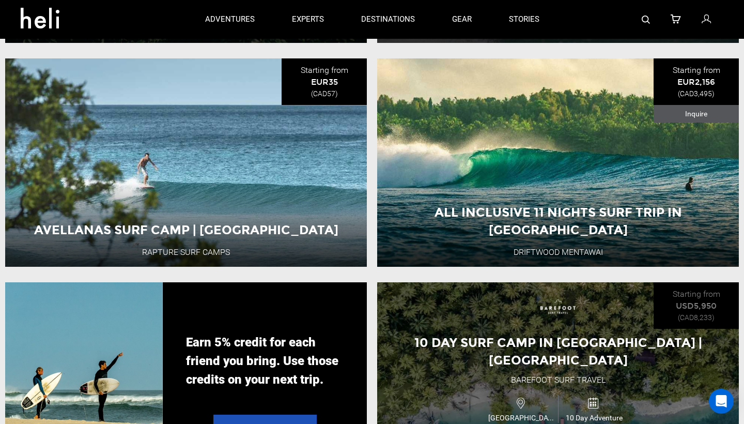
scroll to position [1733, 0]
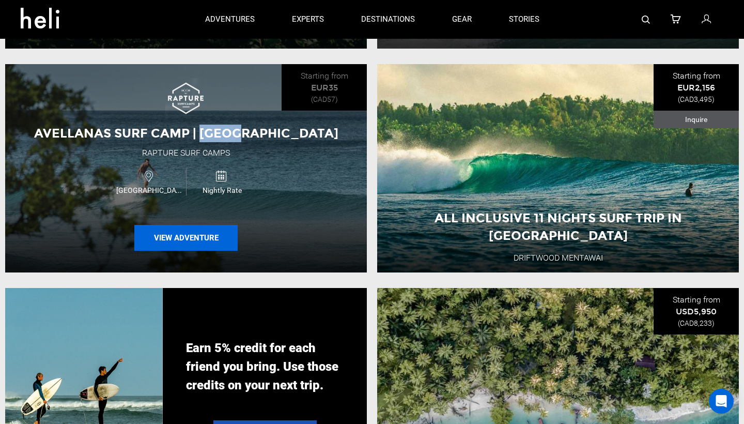
click at [204, 235] on button "View Adventure" at bounding box center [185, 238] width 103 height 26
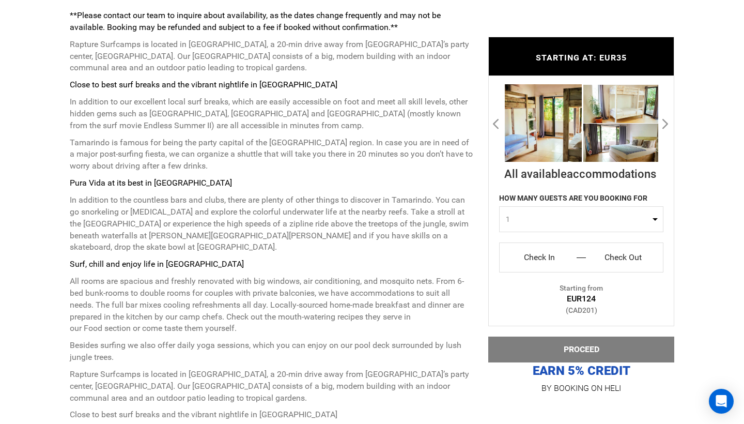
scroll to position [444, 0]
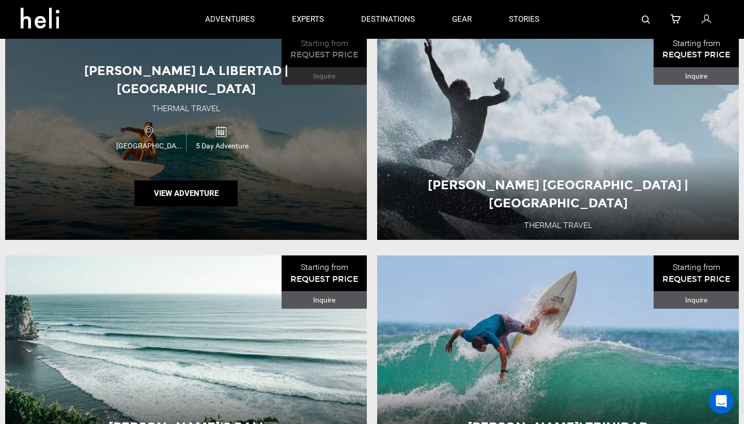
scroll to position [1316, 0]
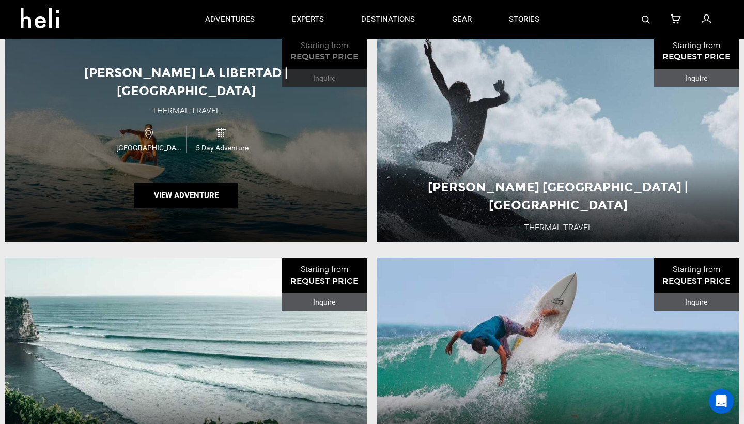
click at [203, 201] on div "[PERSON_NAME] [GEOGRAPHIC_DATA] | [GEOGRAPHIC_DATA] Thermal Travel [GEOGRAPHIC_…" at bounding box center [186, 138] width 362 height 208
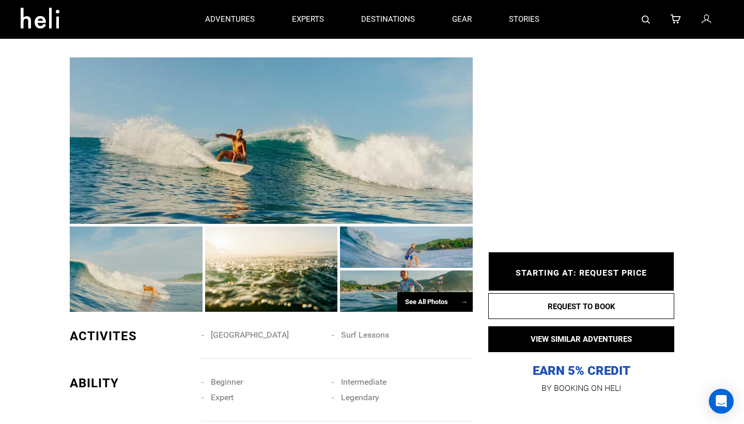
scroll to position [665, 0]
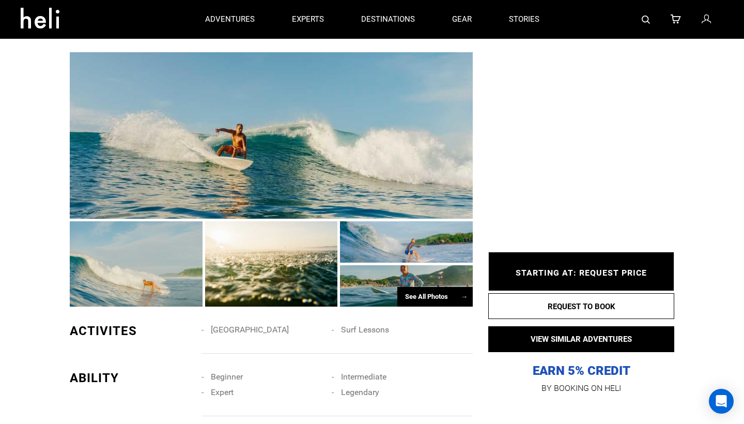
click at [273, 178] on div at bounding box center [271, 135] width 403 height 166
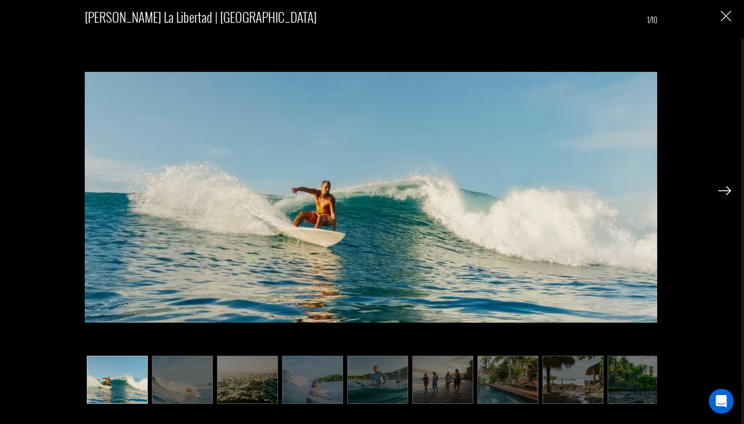
click at [722, 195] on img at bounding box center [724, 190] width 13 height 9
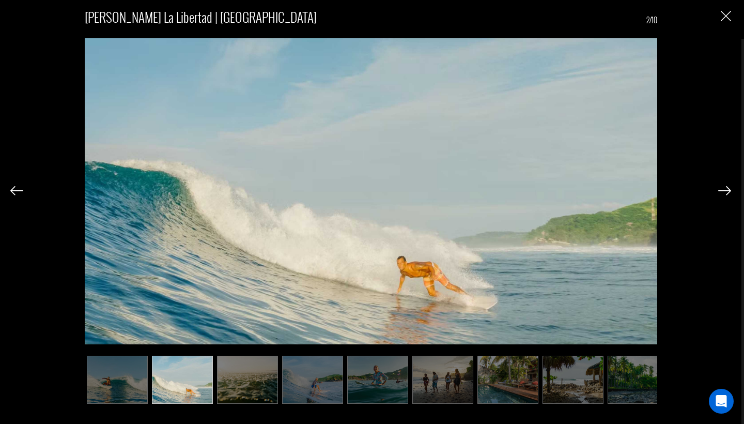
click at [722, 195] on img at bounding box center [724, 190] width 13 height 9
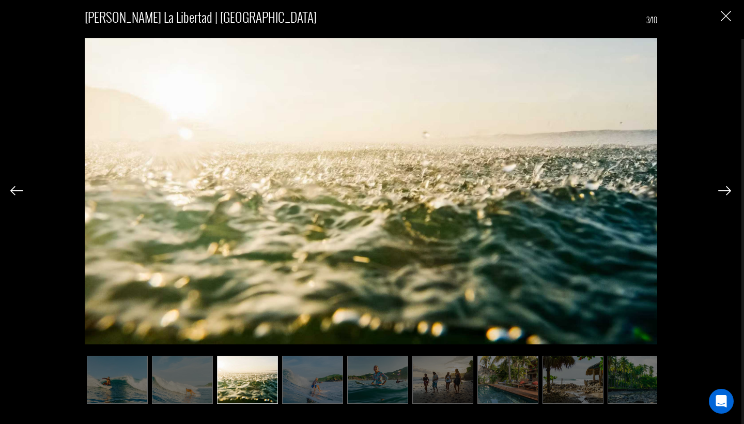
click at [722, 195] on img at bounding box center [724, 190] width 13 height 9
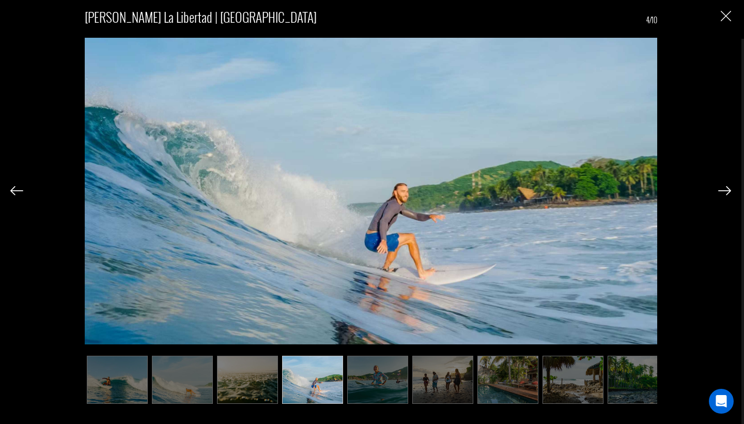
click at [722, 195] on img at bounding box center [724, 190] width 13 height 9
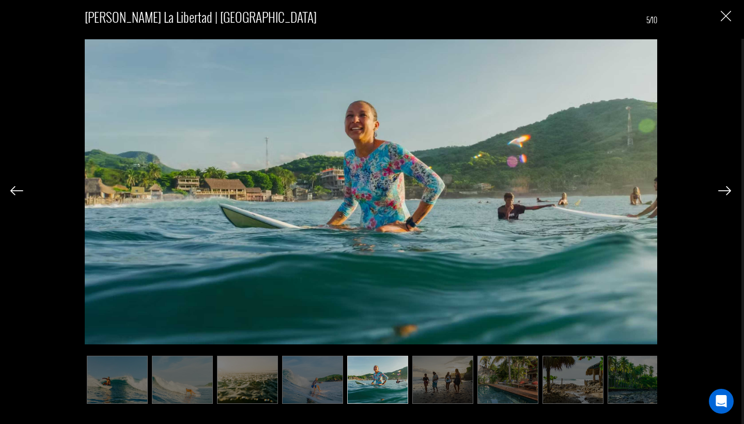
click at [722, 195] on img at bounding box center [724, 190] width 13 height 9
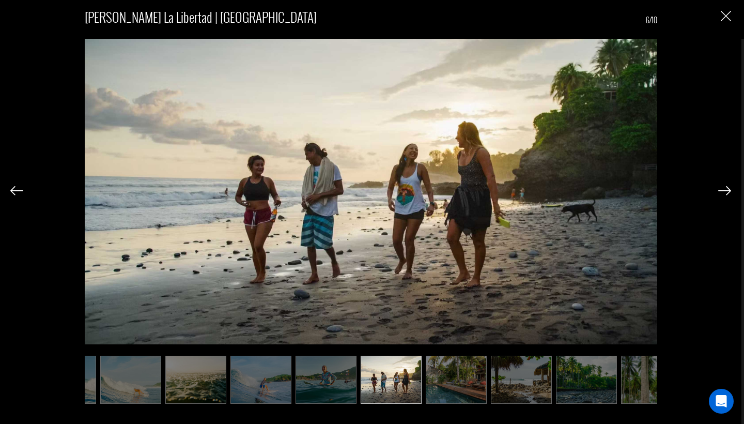
click at [722, 195] on img at bounding box center [724, 190] width 13 height 9
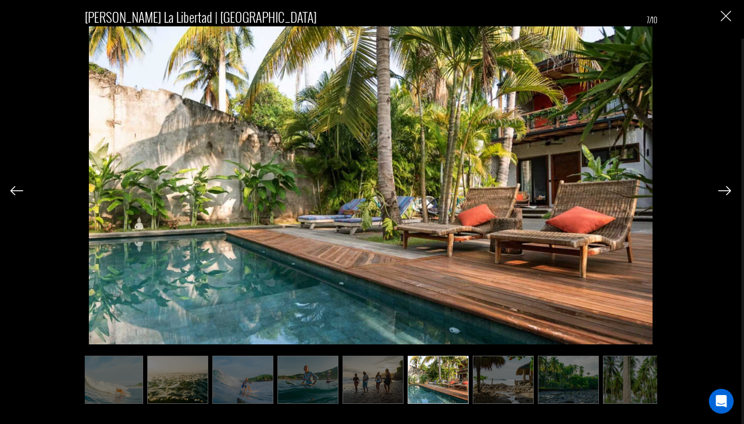
scroll to position [0, 79]
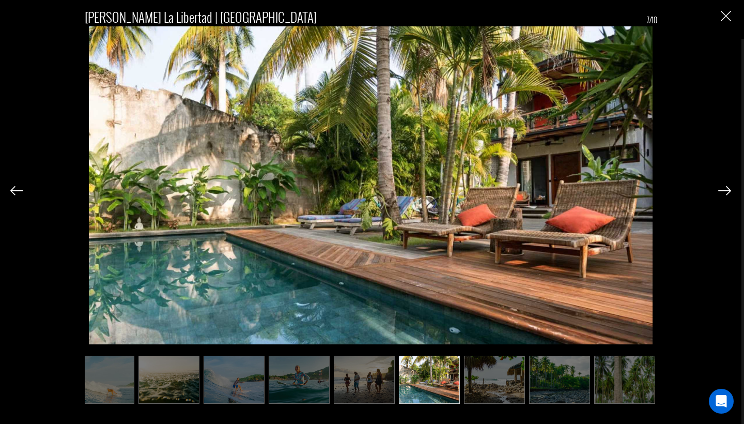
click at [722, 195] on img at bounding box center [724, 190] width 13 height 9
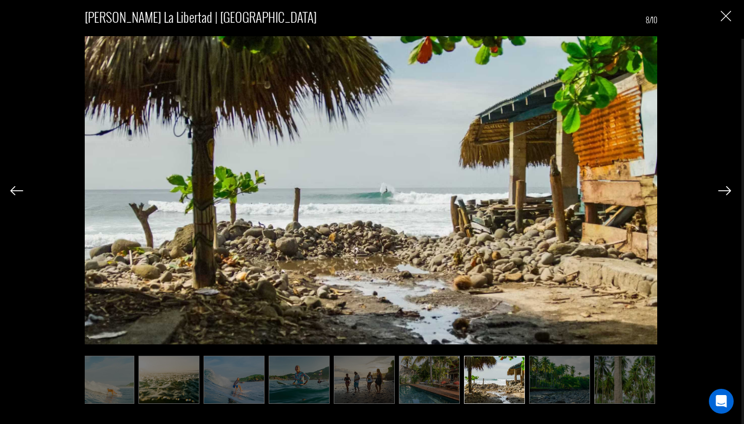
click at [722, 195] on img at bounding box center [724, 190] width 13 height 9
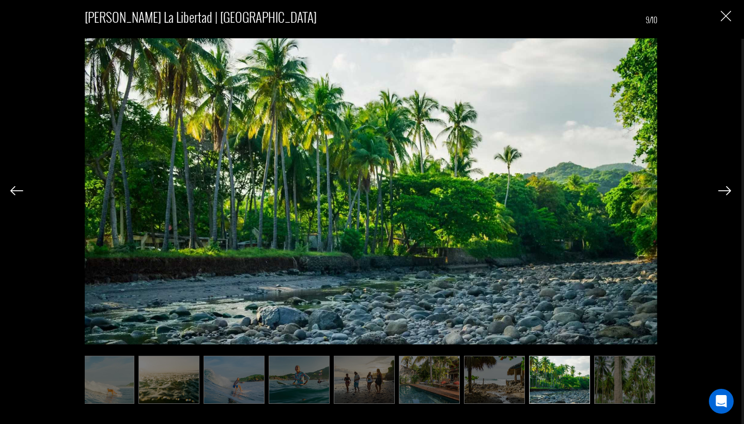
click at [722, 195] on img at bounding box center [724, 190] width 13 height 9
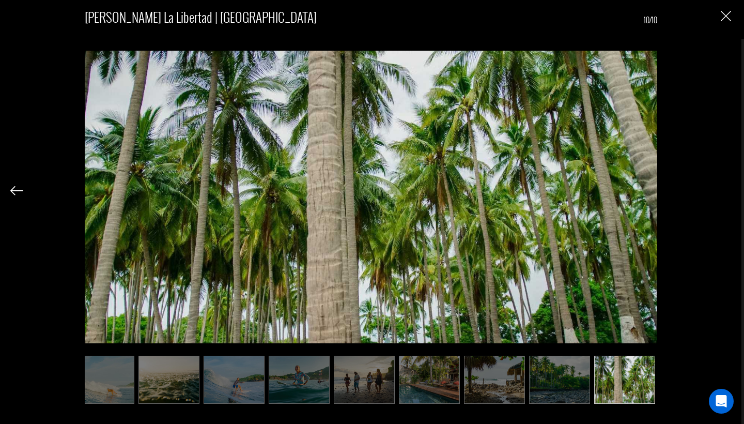
click at [722, 195] on div "[PERSON_NAME] La Libertad | [GEOGRAPHIC_DATA] 10/10" at bounding box center [370, 201] width 721 height 403
drag, startPoint x: 722, startPoint y: 195, endPoint x: 722, endPoint y: 186, distance: 8.8
click at [722, 194] on div "[PERSON_NAME] La Libertad | [GEOGRAPHIC_DATA] 10/10" at bounding box center [370, 201] width 721 height 403
click at [735, 23] on div "[PERSON_NAME] La Libertad | [GEOGRAPHIC_DATA] 10/10" at bounding box center [371, 212] width 742 height 424
click at [724, 16] on img "Close" at bounding box center [726, 16] width 10 height 10
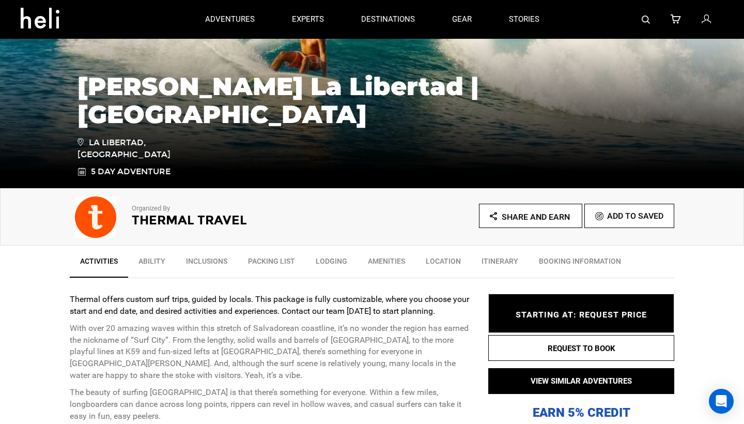
scroll to position [149, 0]
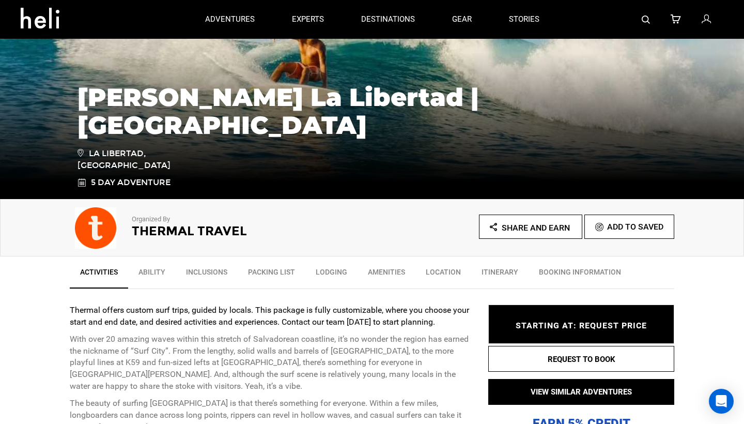
click at [140, 276] on link "Ability" at bounding box center [152, 274] width 48 height 26
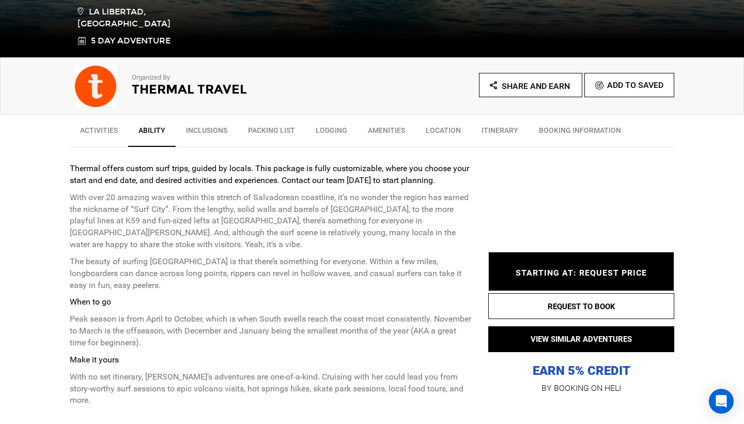
scroll to position [293, 0]
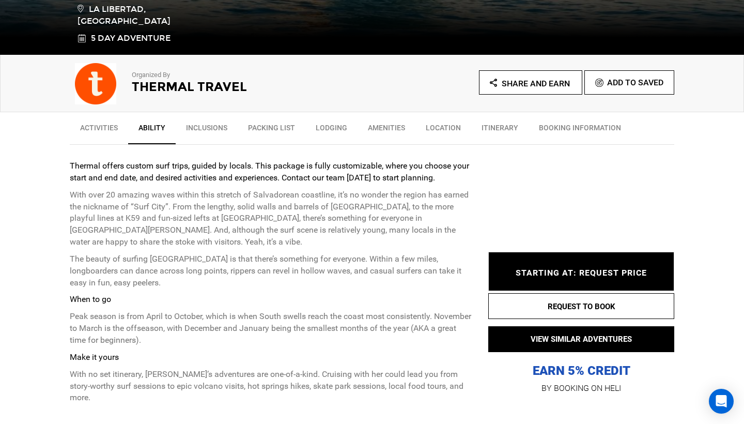
click at [211, 126] on link "Inclusions" at bounding box center [207, 130] width 62 height 26
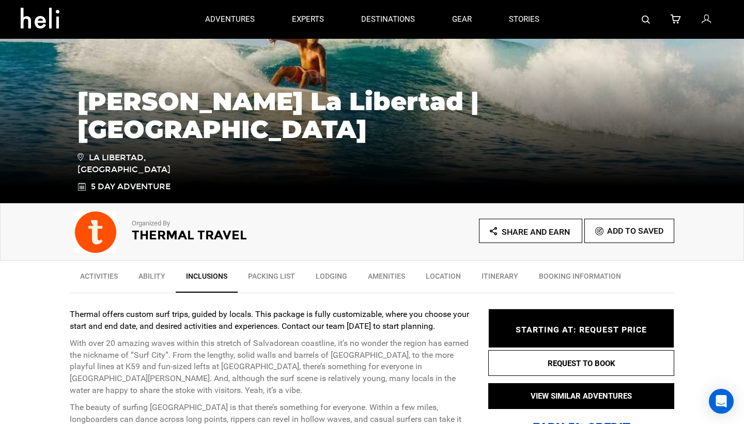
scroll to position [140, 0]
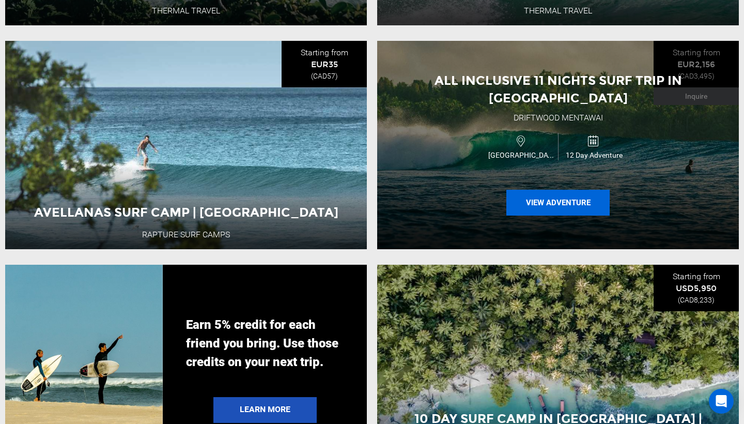
scroll to position [1762, 0]
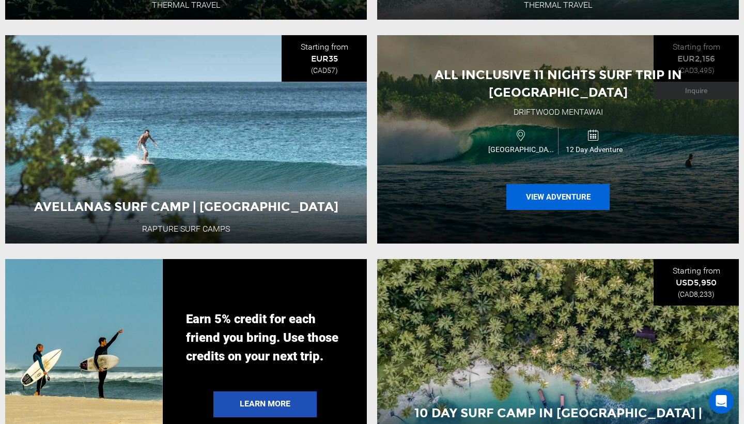
click at [550, 189] on button "View Adventure" at bounding box center [557, 197] width 103 height 26
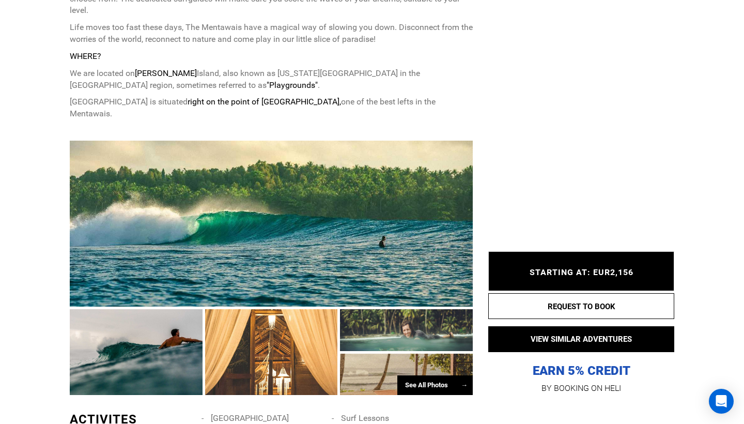
scroll to position [505, 0]
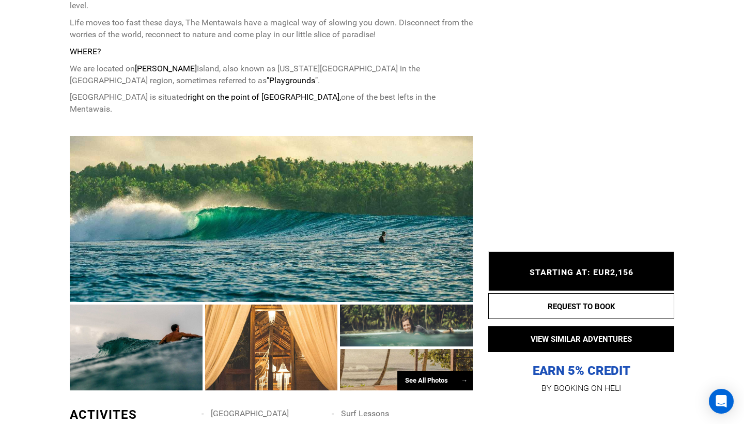
click at [407, 192] on div at bounding box center [271, 219] width 403 height 166
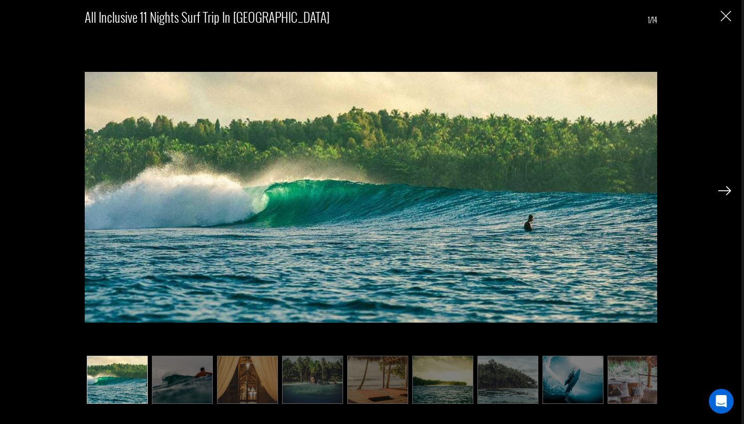
click at [718, 191] on img at bounding box center [724, 190] width 13 height 9
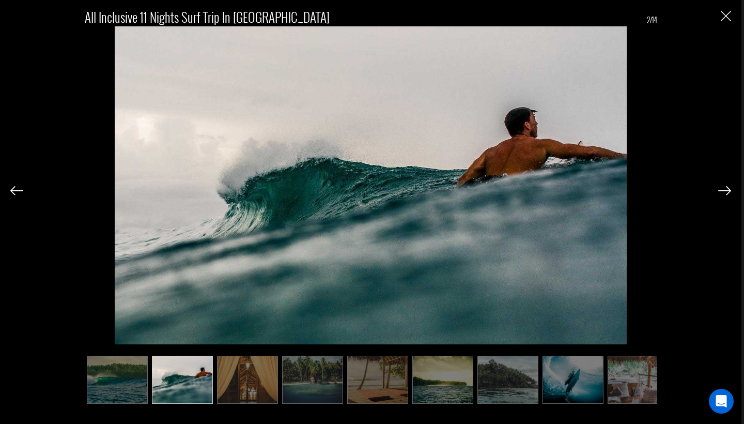
click at [718, 191] on img at bounding box center [724, 190] width 13 height 9
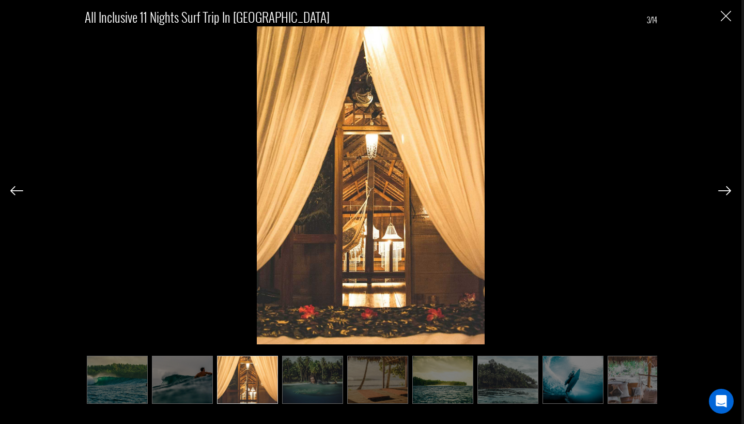
click at [718, 191] on img at bounding box center [724, 190] width 13 height 9
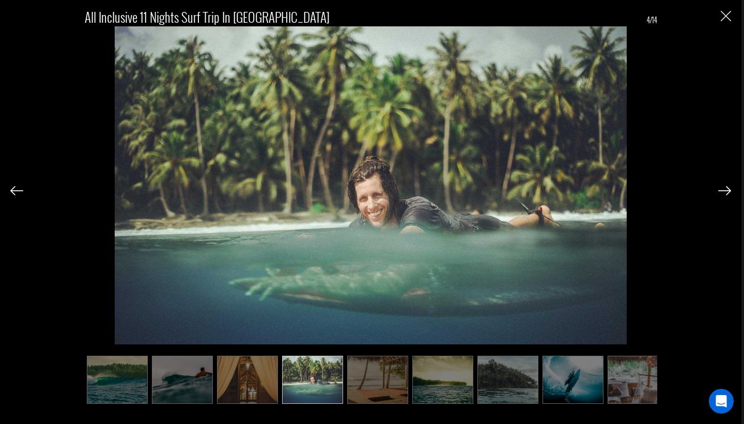
click at [718, 191] on img at bounding box center [724, 190] width 13 height 9
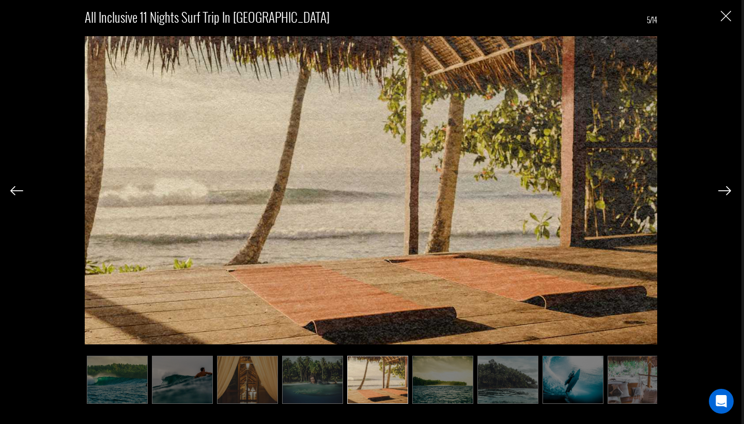
click at [718, 191] on img at bounding box center [724, 190] width 13 height 9
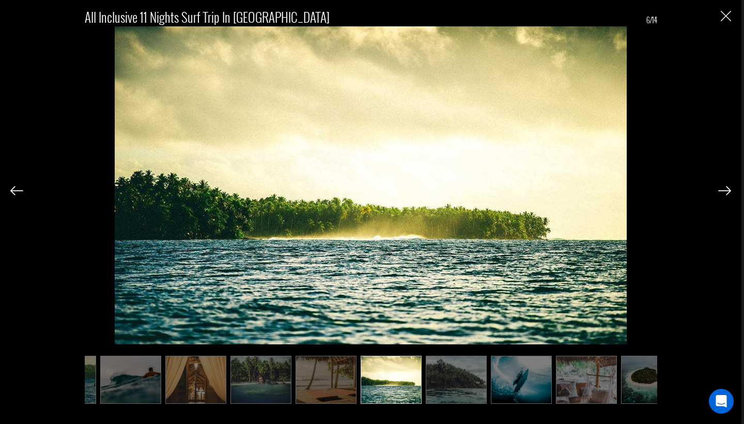
click at [718, 191] on img at bounding box center [724, 190] width 13 height 9
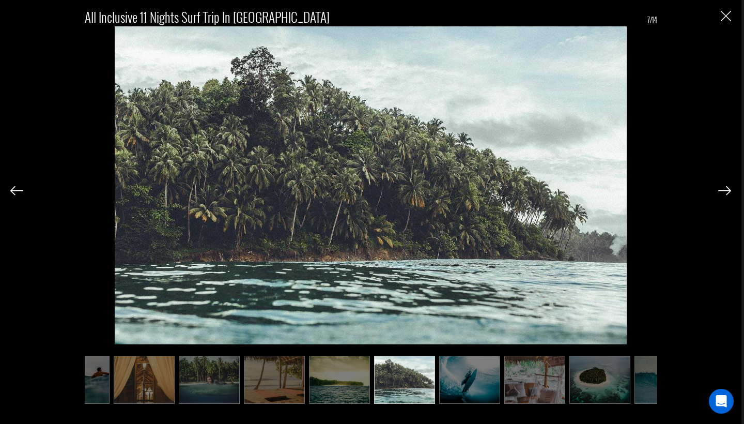
click at [718, 191] on img at bounding box center [724, 190] width 13 height 9
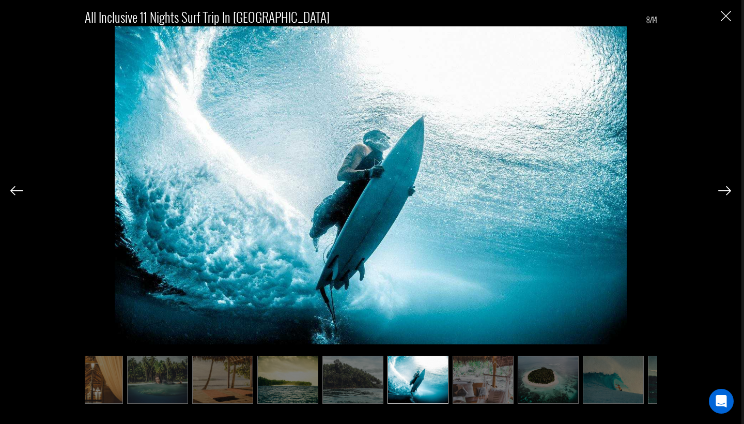
click at [718, 191] on img at bounding box center [724, 190] width 13 height 9
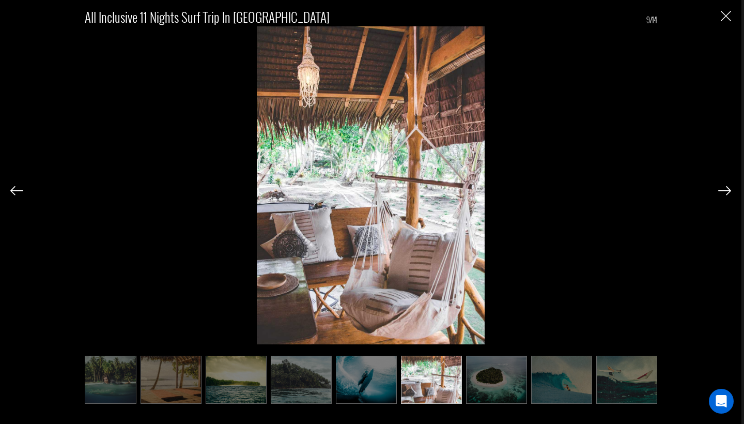
click at [718, 191] on img at bounding box center [724, 190] width 13 height 9
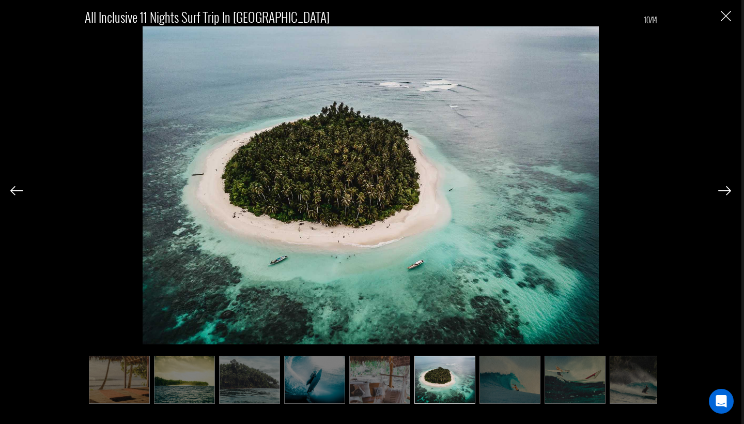
click at [718, 191] on img at bounding box center [724, 190] width 13 height 9
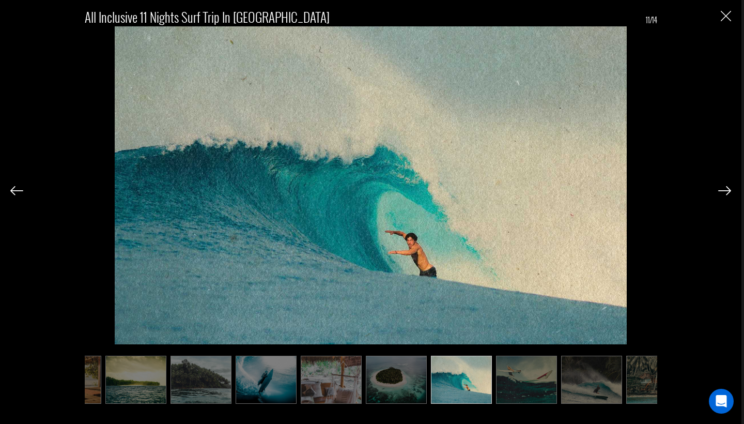
click at [718, 191] on img at bounding box center [724, 190] width 13 height 9
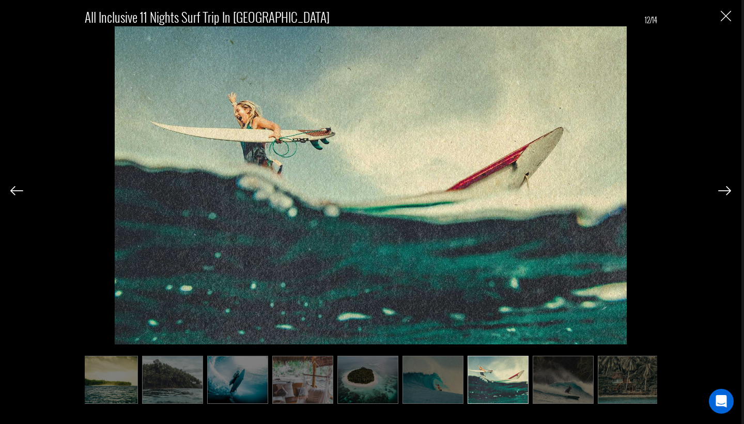
click at [718, 191] on img at bounding box center [724, 190] width 13 height 9
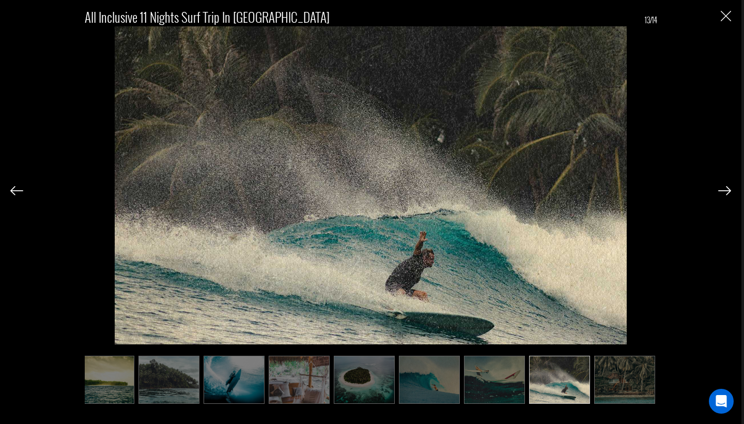
click at [718, 191] on img at bounding box center [724, 190] width 13 height 9
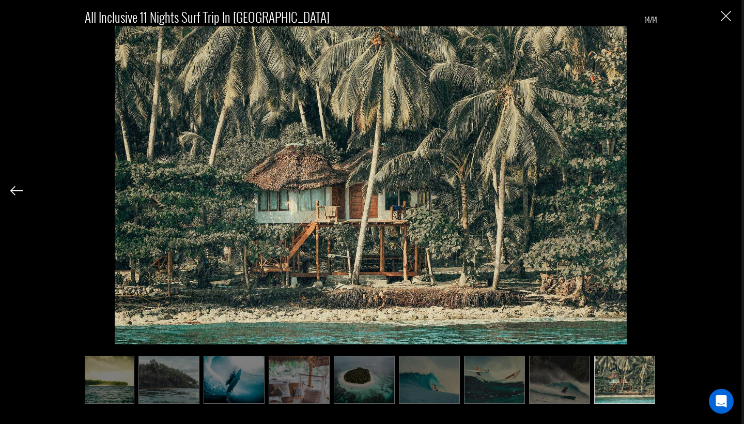
click at [718, 191] on div "All Inclusive 11 Nights Surf Trip in [GEOGRAPHIC_DATA] 14/14" at bounding box center [370, 201] width 721 height 403
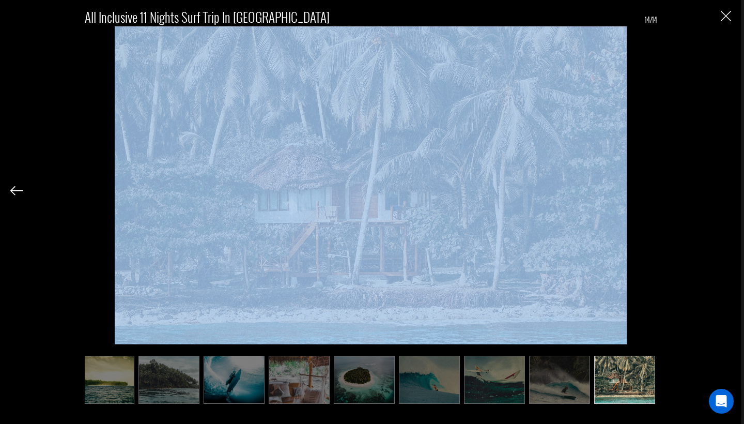
click at [718, 191] on div "All Inclusive 11 Nights Surf Trip in [GEOGRAPHIC_DATA] 14/14" at bounding box center [370, 201] width 721 height 403
click at [727, 15] on img "Close" at bounding box center [726, 16] width 10 height 10
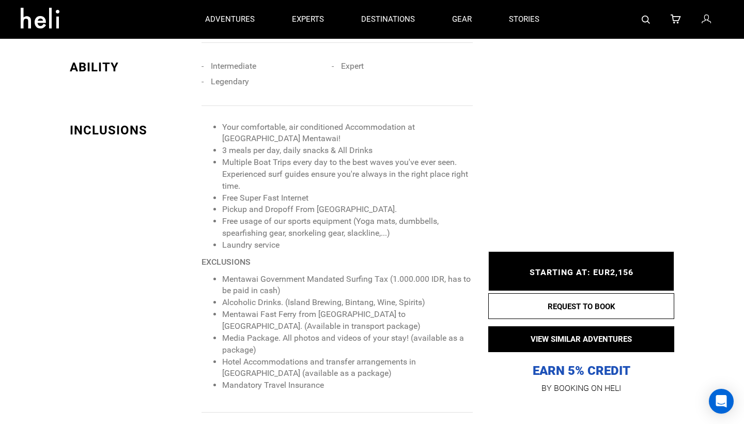
scroll to position [929, 0]
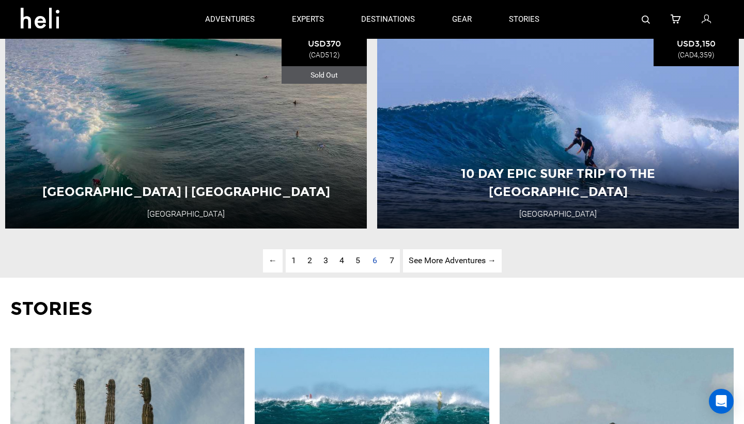
scroll to position [2672, 0]
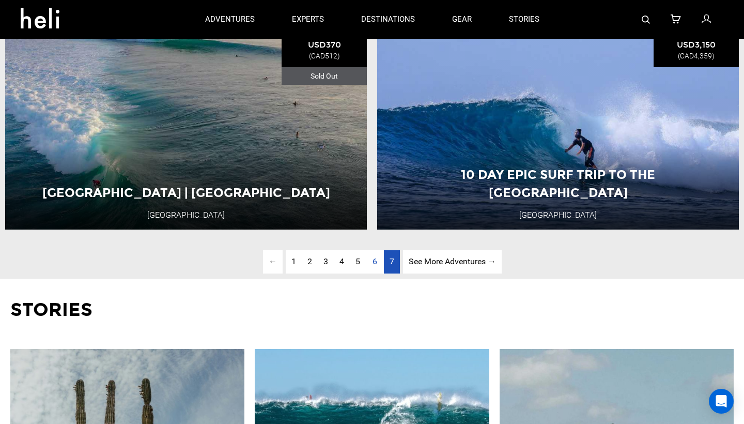
click at [387, 266] on link "page 7" at bounding box center [392, 261] width 16 height 23
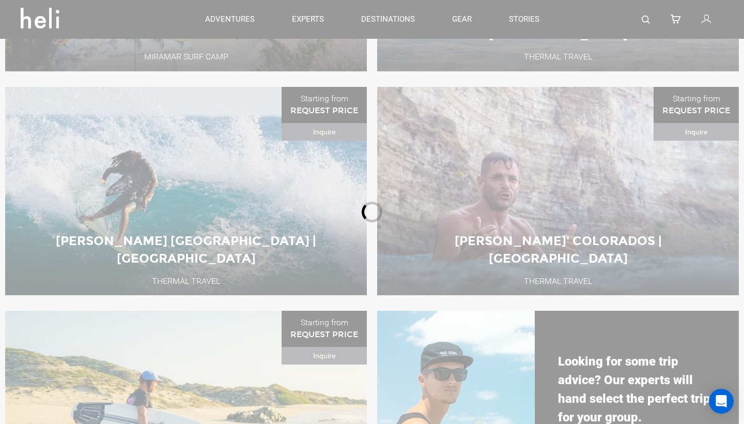
scroll to position [405, 0]
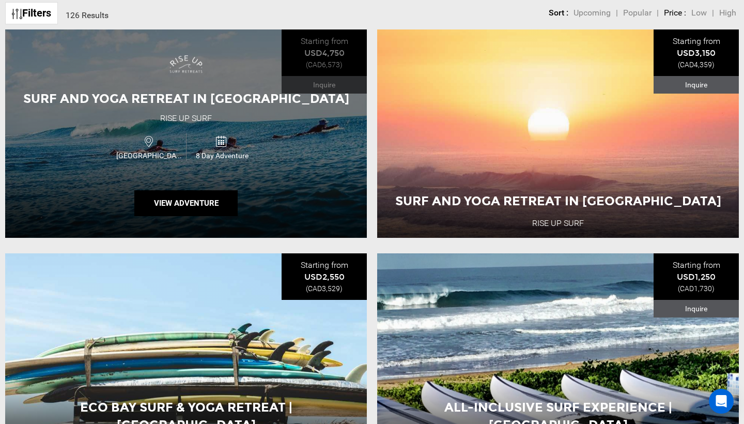
scroll to position [430, 0]
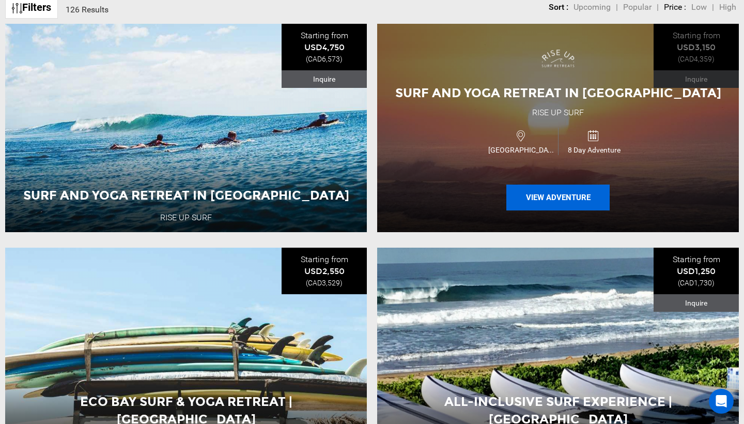
click at [536, 194] on button "View Adventure" at bounding box center [557, 197] width 103 height 26
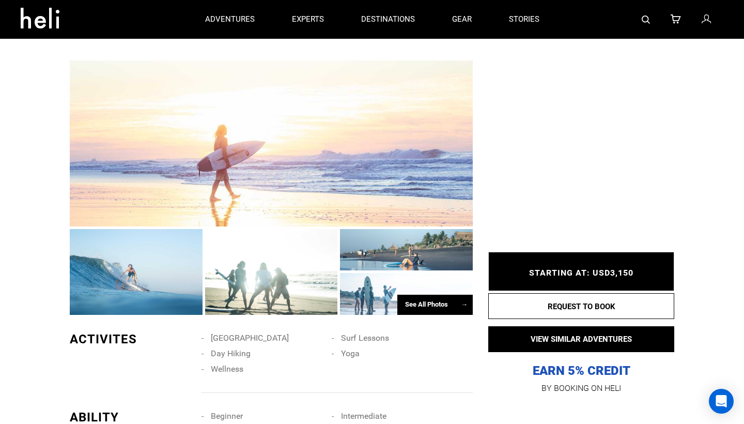
scroll to position [1196, 0]
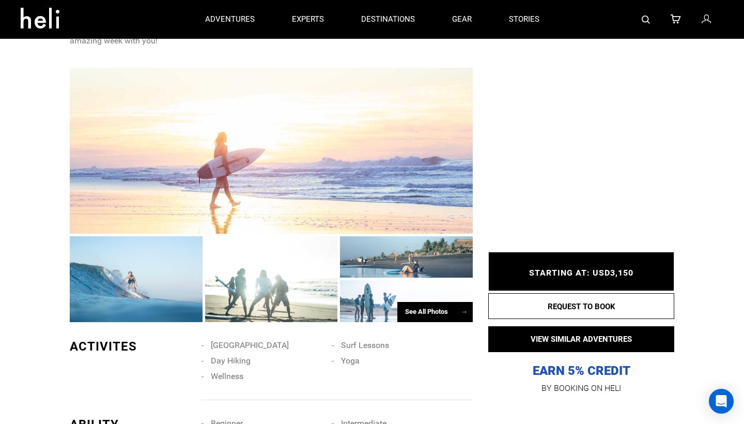
click at [275, 166] on div at bounding box center [271, 151] width 403 height 166
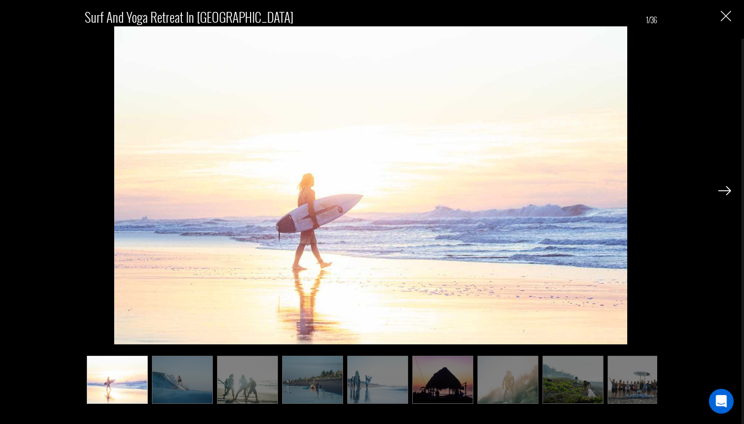
click at [727, 191] on img at bounding box center [724, 190] width 13 height 9
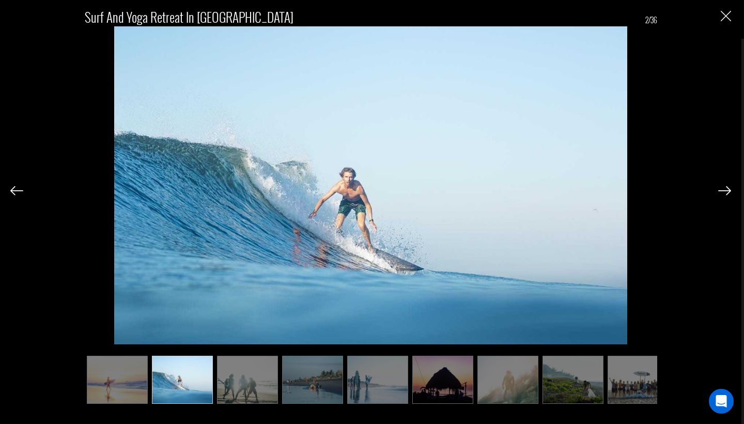
click at [727, 191] on img at bounding box center [724, 190] width 13 height 9
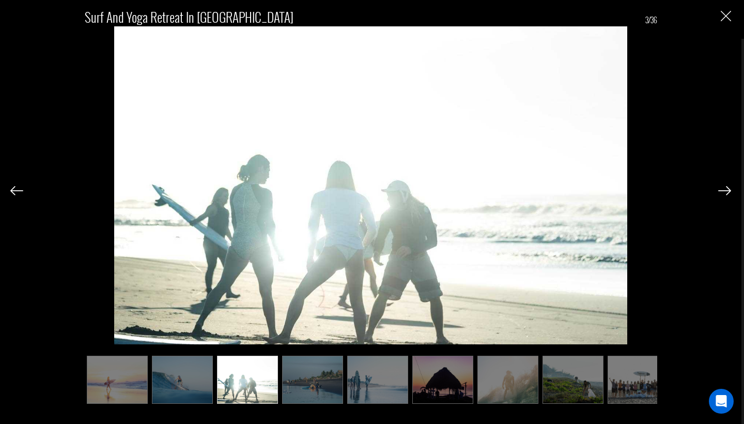
click at [727, 193] on img at bounding box center [724, 190] width 13 height 9
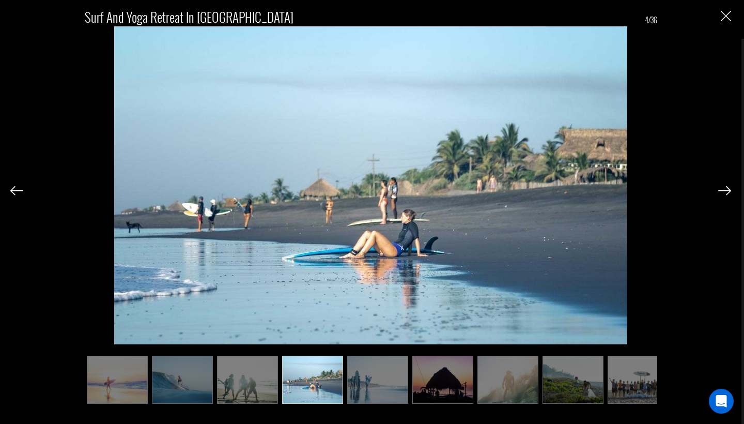
click at [727, 193] on img at bounding box center [724, 190] width 13 height 9
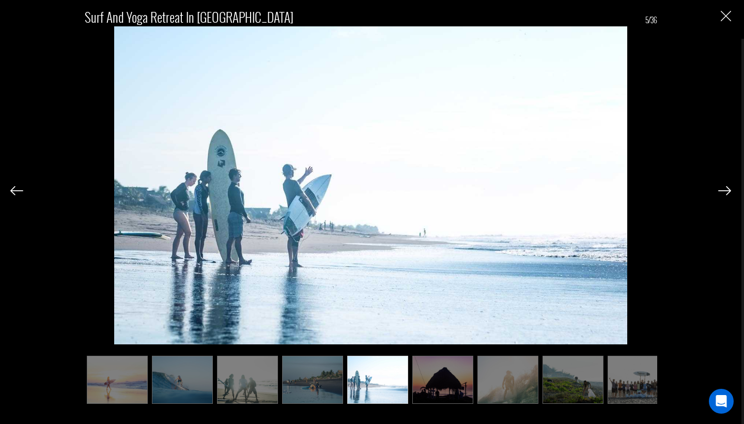
click at [727, 193] on img at bounding box center [724, 190] width 13 height 9
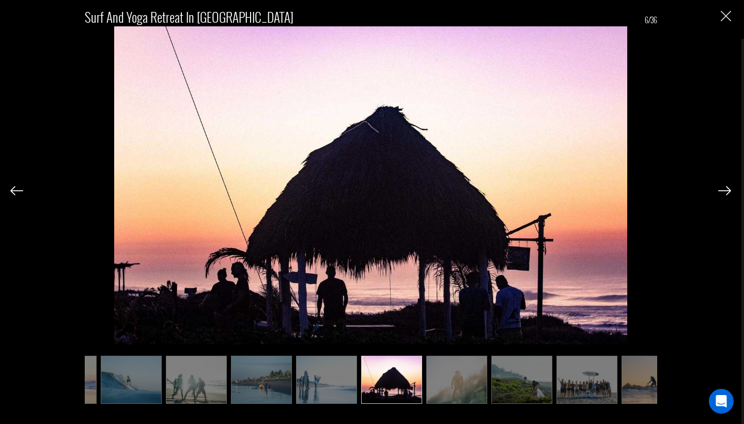
click at [727, 193] on img at bounding box center [724, 190] width 13 height 9
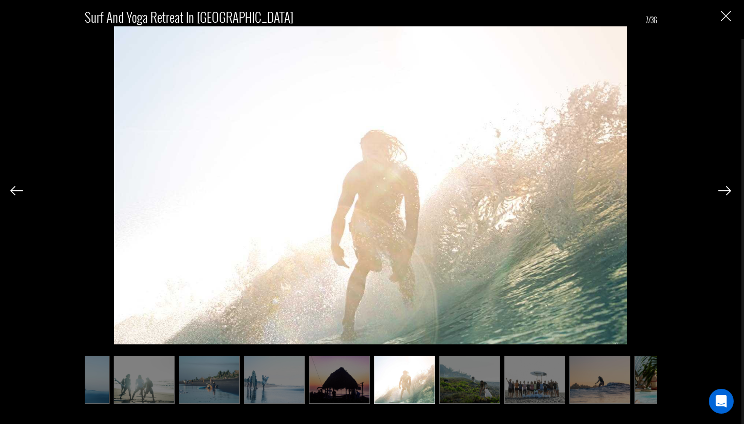
click at [727, 193] on img at bounding box center [724, 190] width 13 height 9
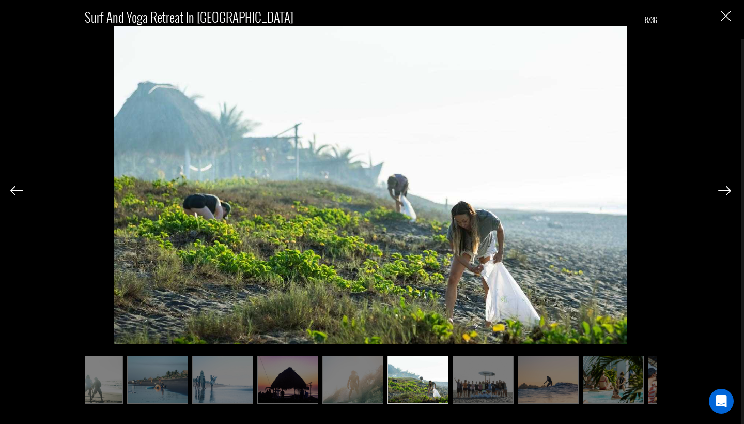
click at [727, 193] on img at bounding box center [724, 190] width 13 height 9
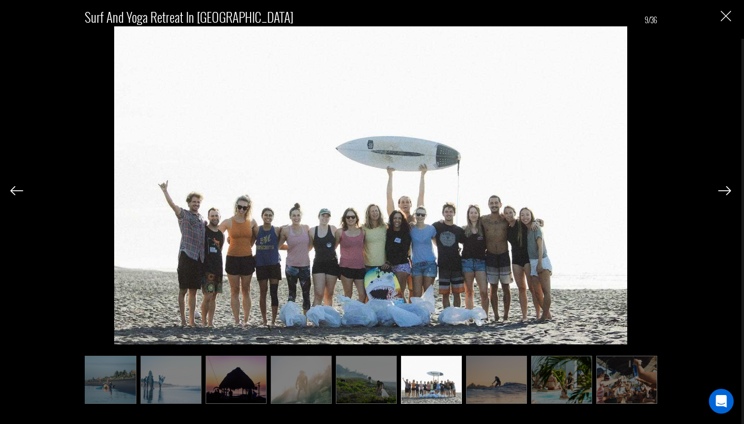
click at [726, 193] on img at bounding box center [724, 190] width 13 height 9
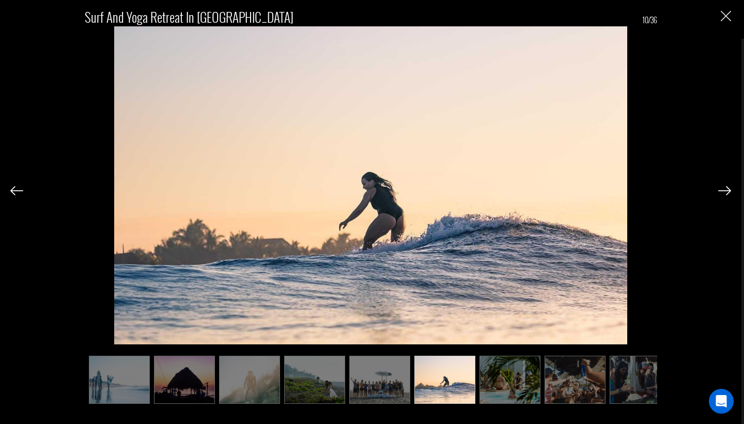
click at [726, 192] on img at bounding box center [724, 190] width 13 height 9
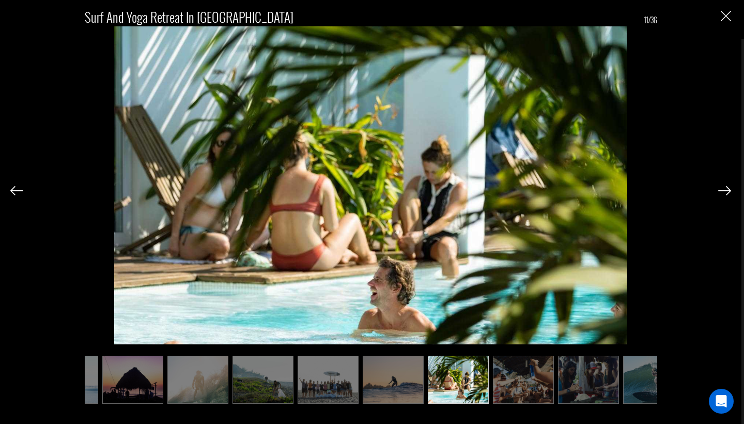
click at [726, 192] on img at bounding box center [724, 190] width 13 height 9
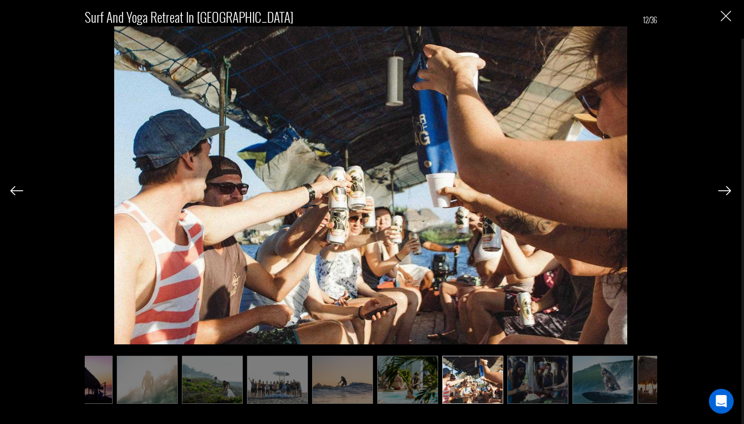
scroll to position [0, 362]
click at [729, 197] on div at bounding box center [724, 190] width 13 height 18
click at [724, 191] on img at bounding box center [724, 190] width 13 height 9
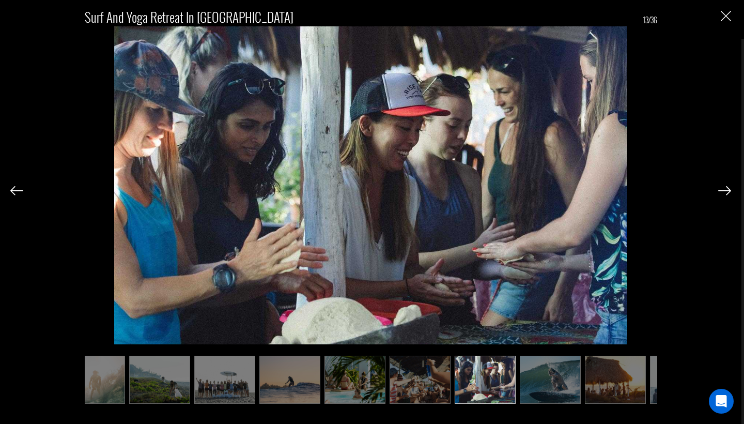
click at [724, 191] on img at bounding box center [724, 190] width 13 height 9
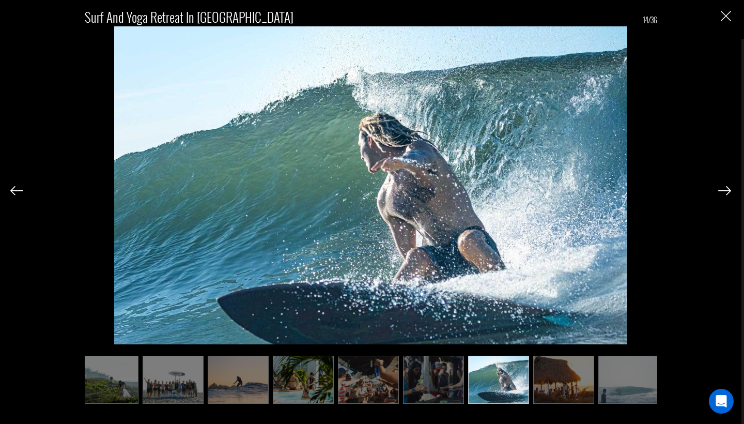
click at [724, 191] on img at bounding box center [724, 190] width 13 height 9
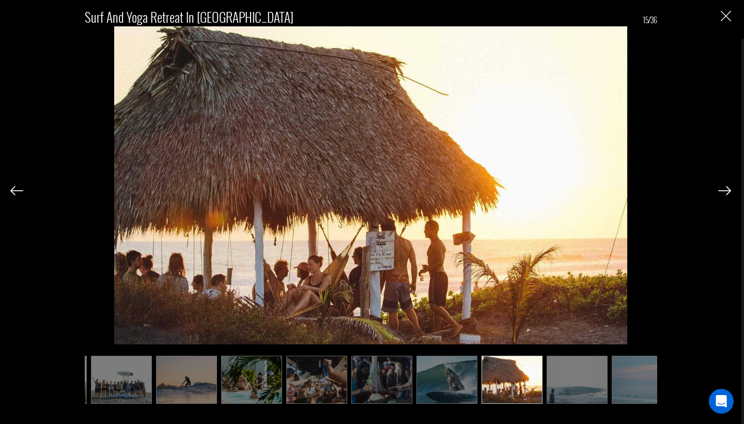
click at [724, 191] on img at bounding box center [724, 190] width 13 height 9
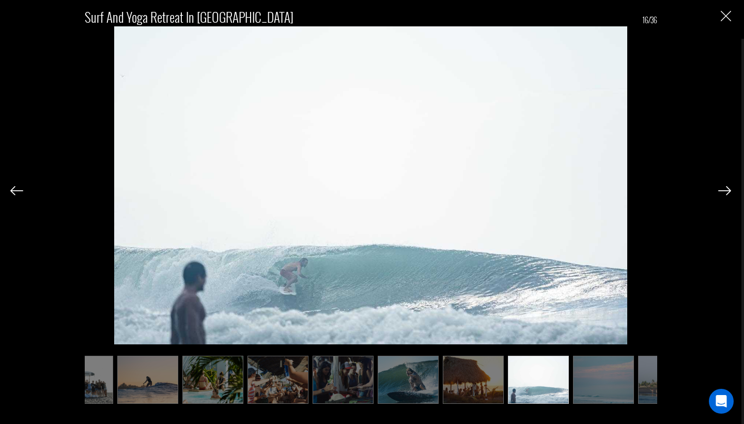
scroll to position [0, 568]
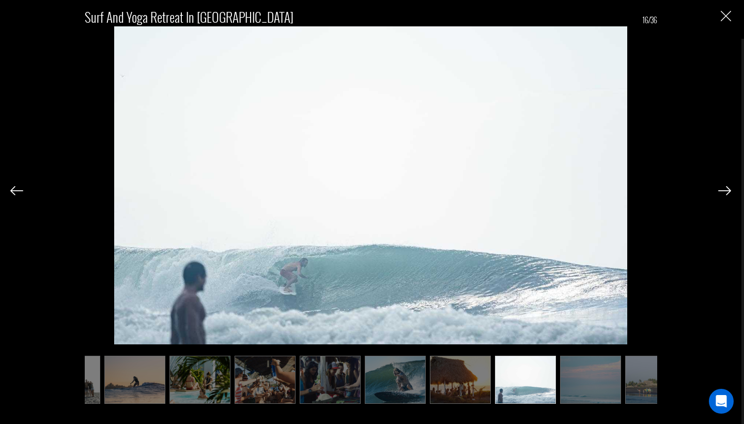
click at [726, 189] on img at bounding box center [724, 190] width 13 height 9
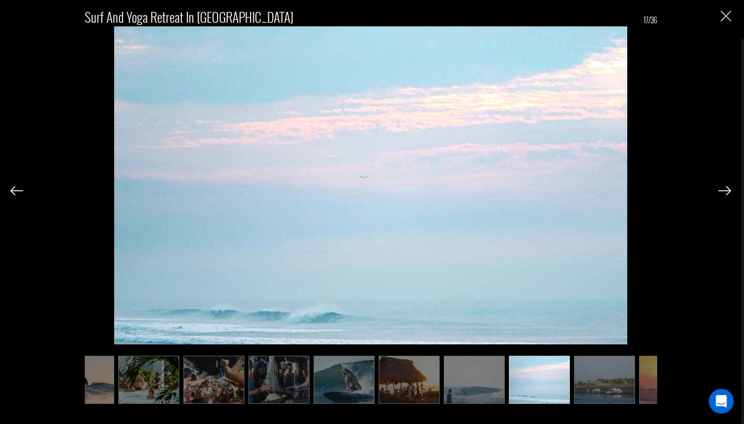
scroll to position [0, 620]
click at [726, 189] on img at bounding box center [724, 190] width 13 height 9
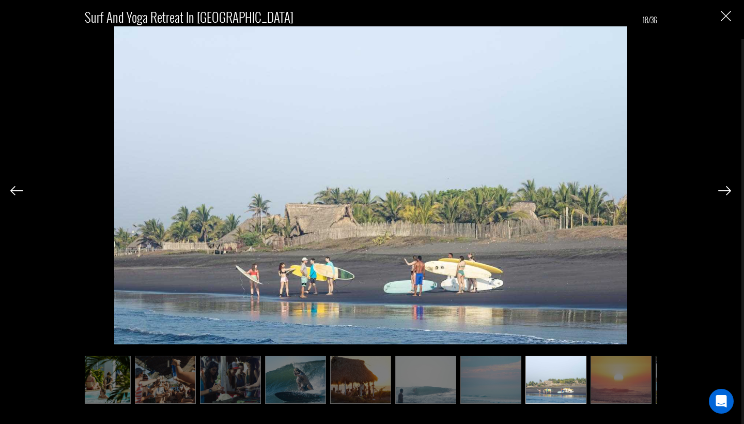
scroll to position [0, 672]
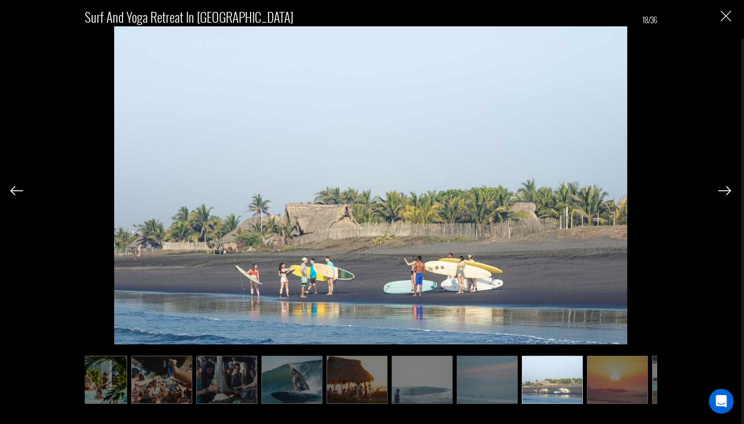
click at [723, 13] on img "Close" at bounding box center [726, 16] width 10 height 10
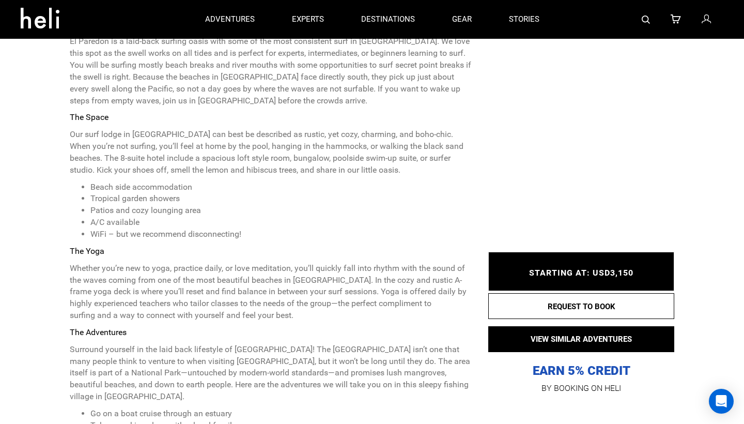
scroll to position [315, 0]
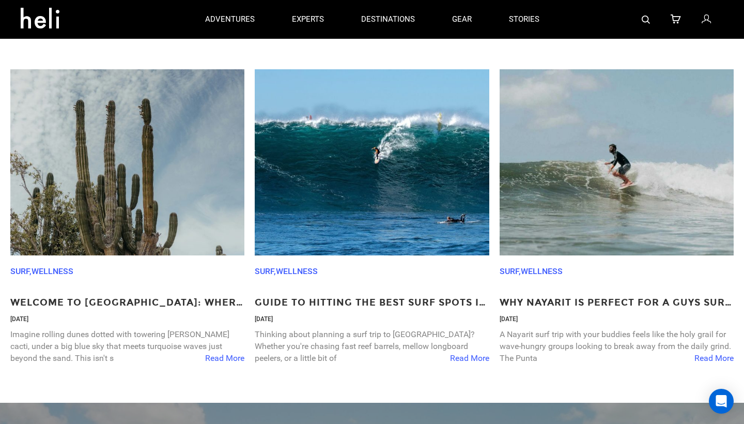
scroll to position [1160, 0]
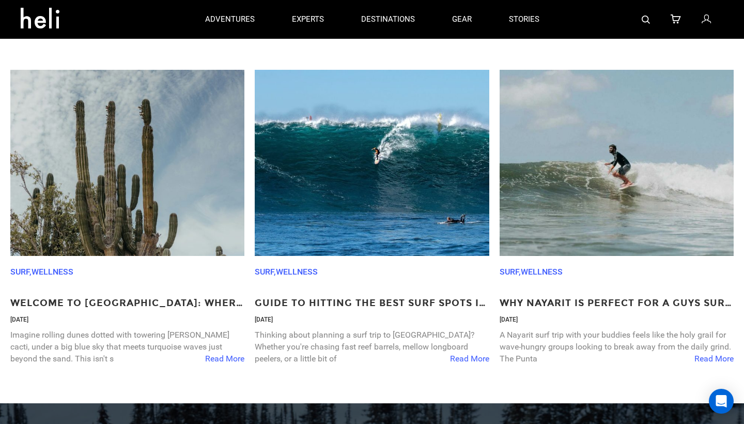
click at [587, 252] on img at bounding box center [617, 163] width 234 height 186
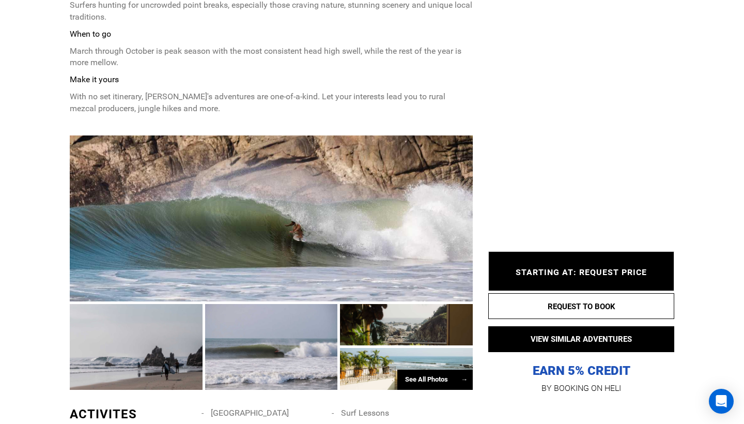
scroll to position [535, 0]
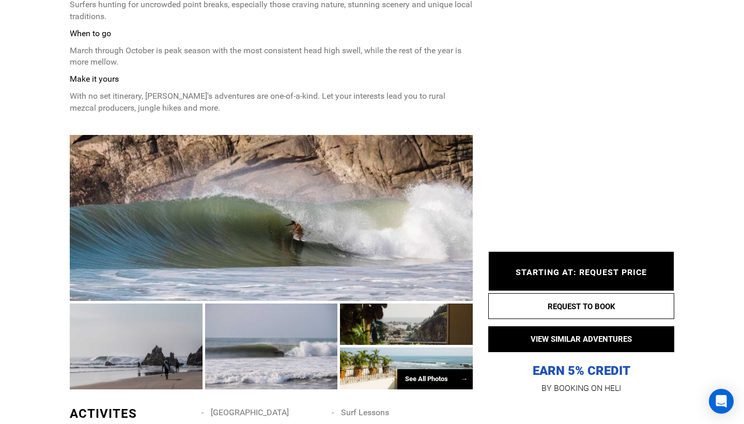
click at [322, 239] on div at bounding box center [271, 218] width 403 height 166
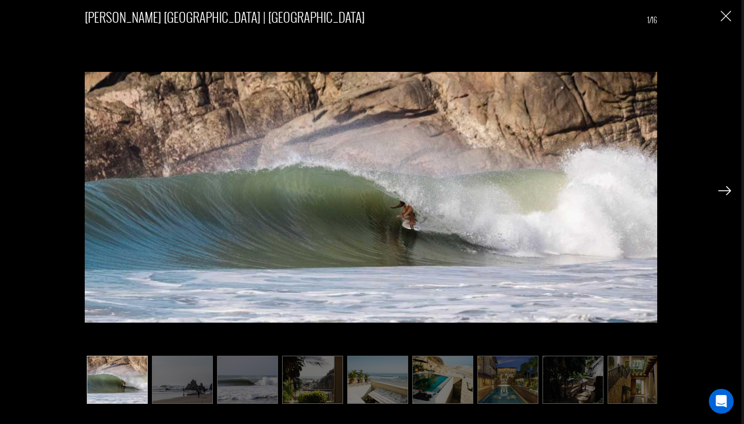
click at [730, 189] on img at bounding box center [724, 190] width 13 height 9
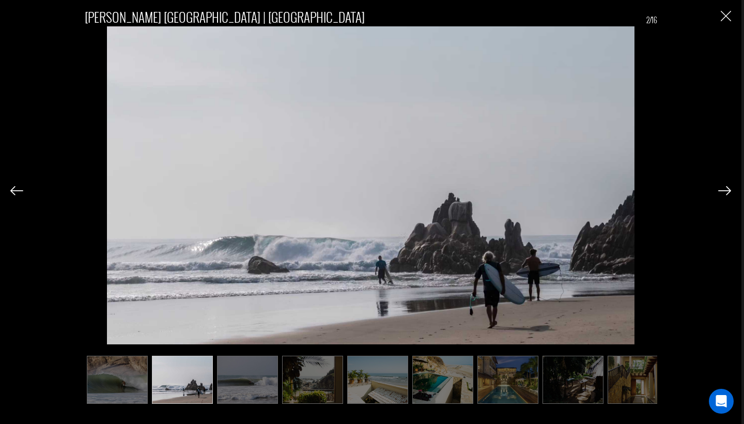
click at [730, 189] on img at bounding box center [724, 190] width 13 height 9
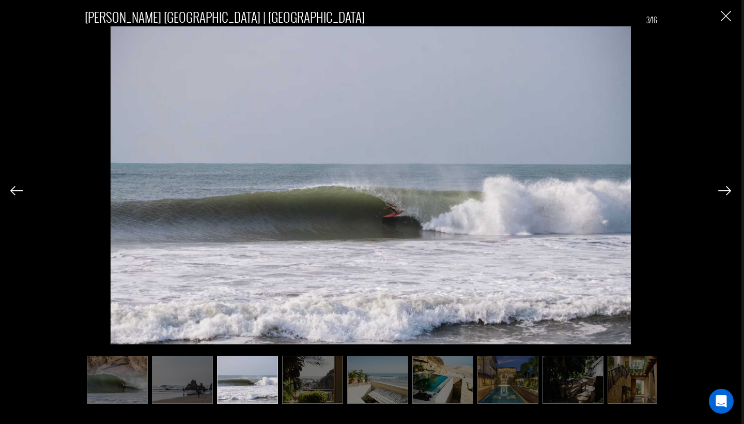
click at [730, 189] on img at bounding box center [724, 190] width 13 height 9
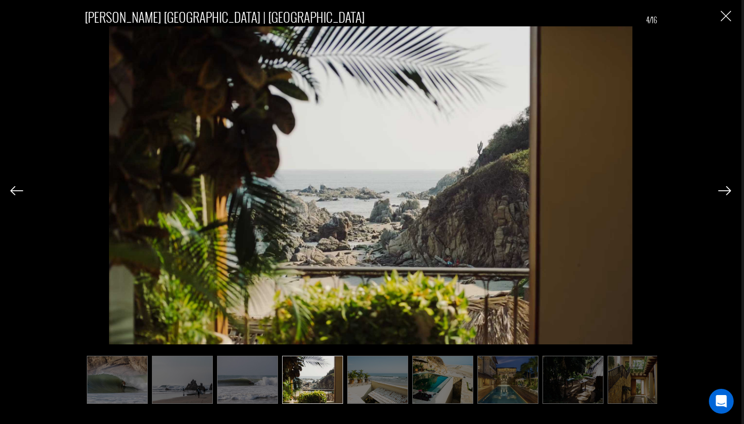
click at [730, 189] on img at bounding box center [724, 190] width 13 height 9
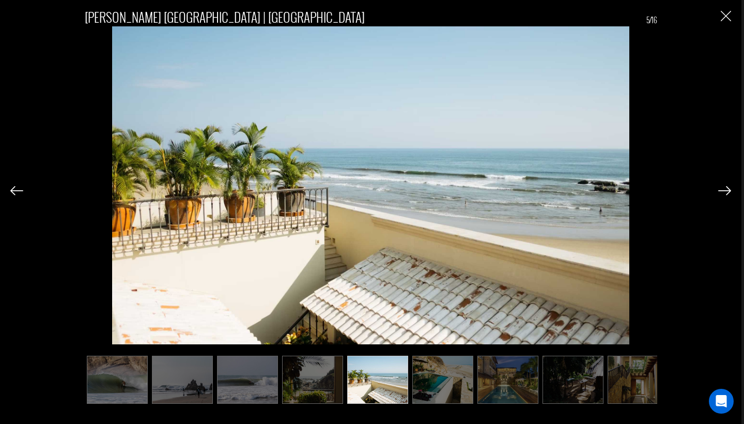
click at [730, 189] on img at bounding box center [724, 190] width 13 height 9
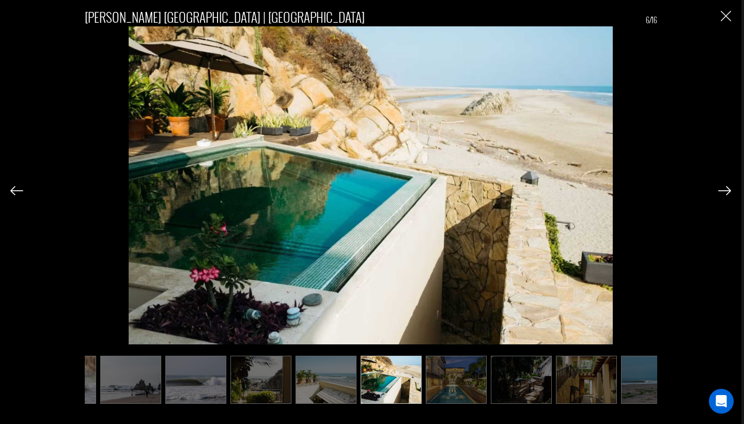
click at [730, 189] on img at bounding box center [724, 190] width 13 height 9
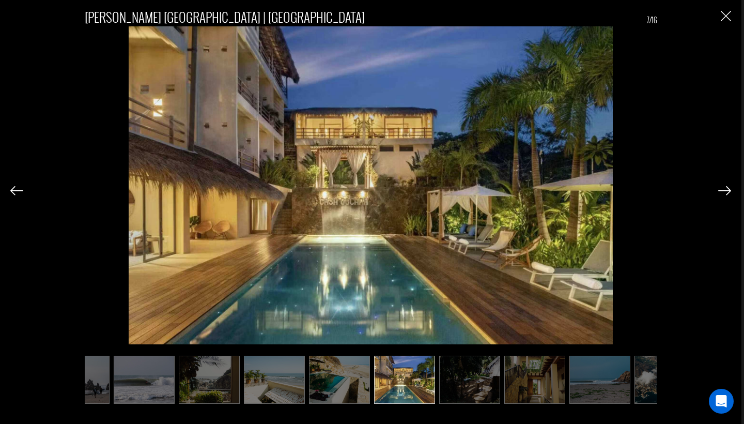
click at [730, 189] on img at bounding box center [724, 190] width 13 height 9
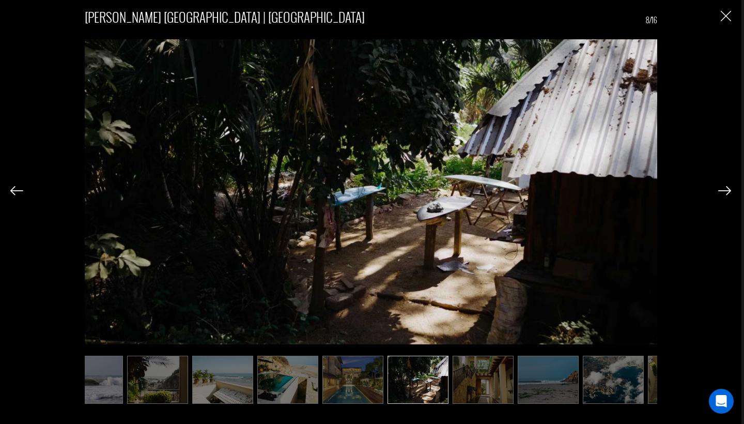
click at [730, 189] on img at bounding box center [724, 190] width 13 height 9
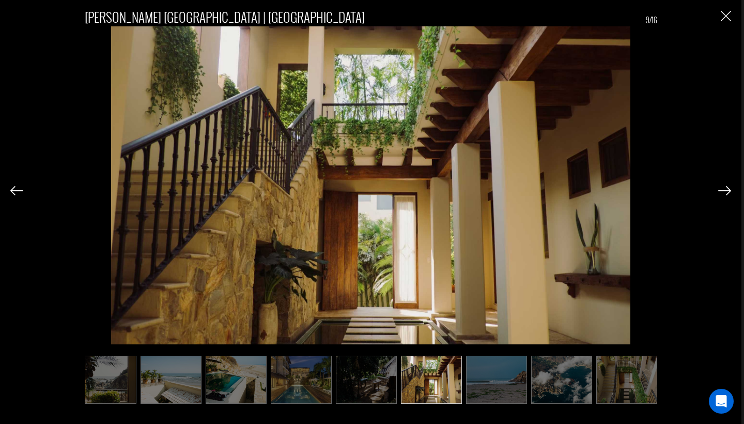
click at [730, 189] on img at bounding box center [724, 190] width 13 height 9
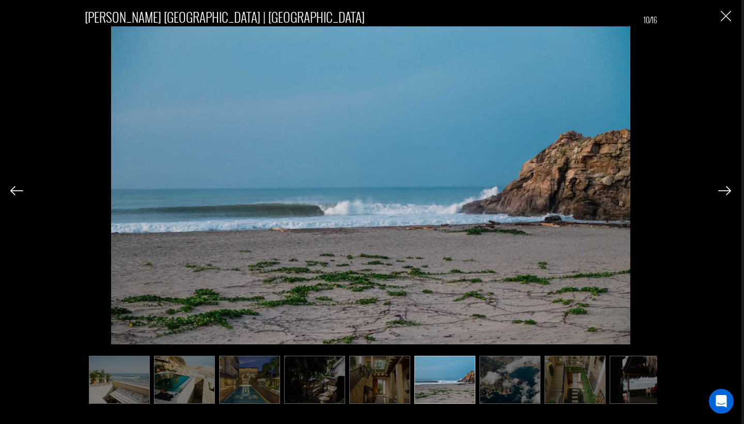
click at [730, 189] on img at bounding box center [724, 190] width 13 height 9
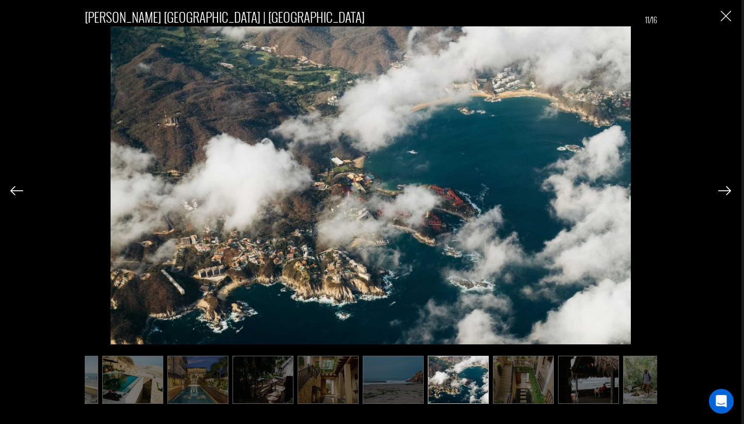
click at [730, 189] on img at bounding box center [724, 190] width 13 height 9
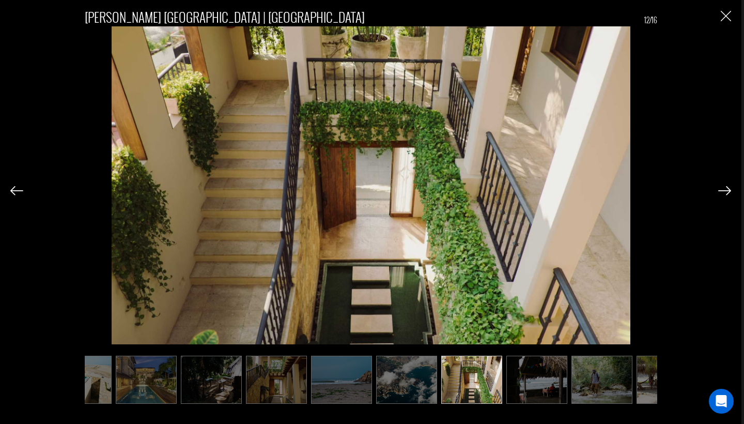
click at [730, 189] on img at bounding box center [724, 190] width 13 height 9
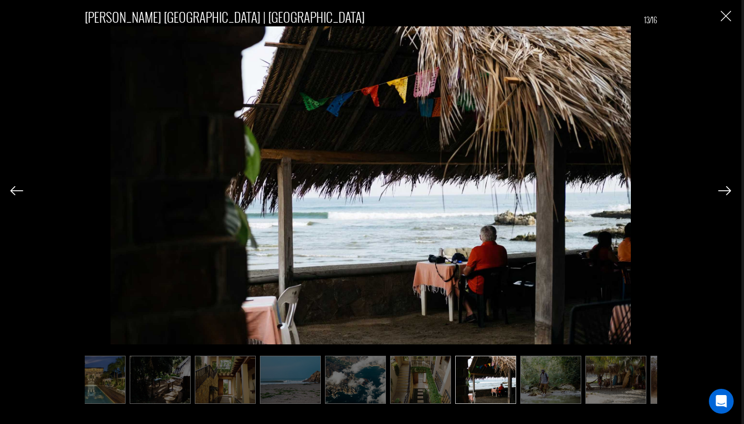
scroll to position [0, 413]
click at [730, 189] on img at bounding box center [724, 190] width 13 height 9
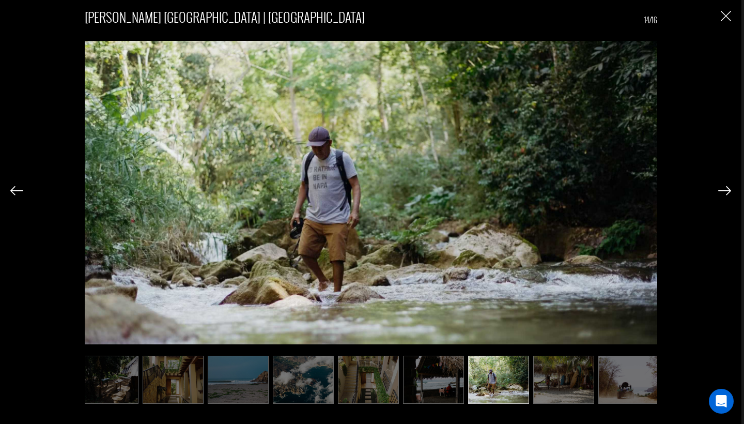
click at [730, 189] on img at bounding box center [724, 190] width 13 height 9
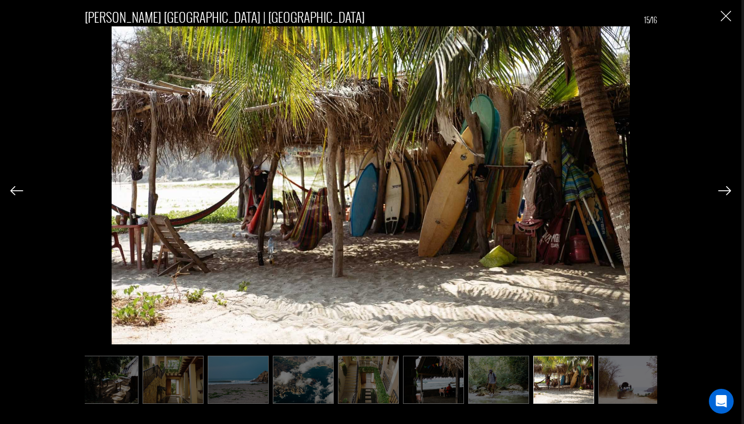
scroll to position [0, 469]
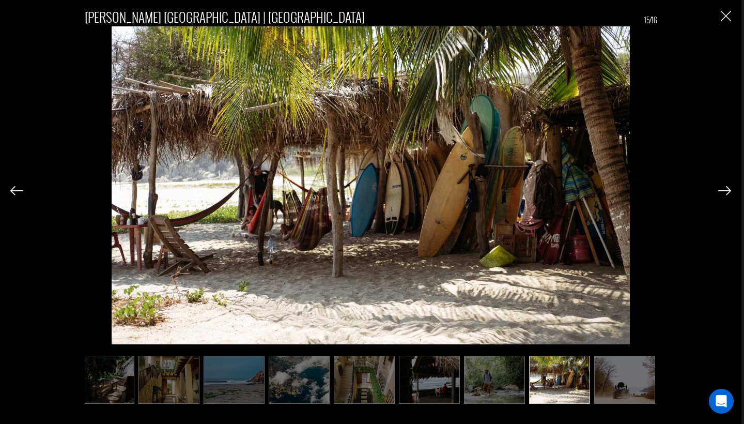
click at [730, 189] on img at bounding box center [724, 190] width 13 height 9
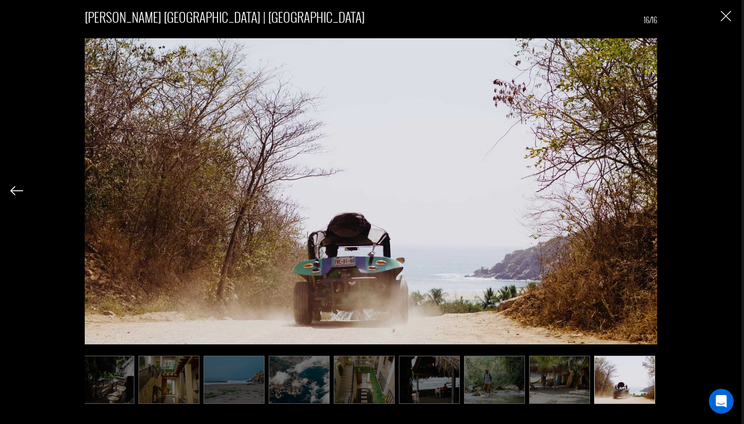
click at [730, 189] on div "Pablo Narvaez's Oaxaca | Mexico 16/16" at bounding box center [370, 201] width 721 height 403
click at [729, 20] on img "Close" at bounding box center [726, 16] width 10 height 10
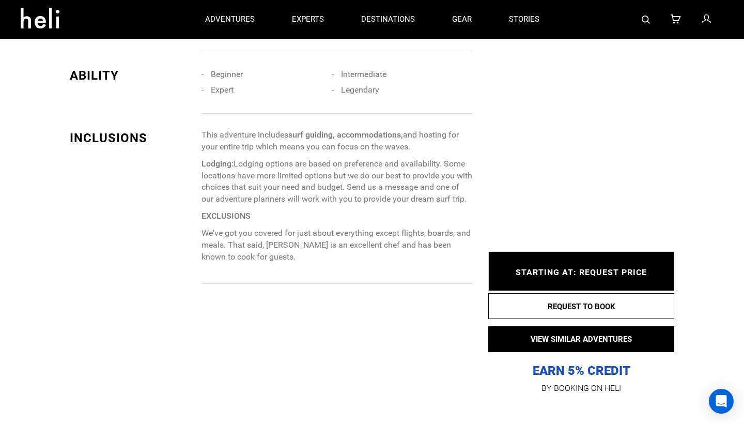
scroll to position [918, 0]
